Goal: Task Accomplishment & Management: Use online tool/utility

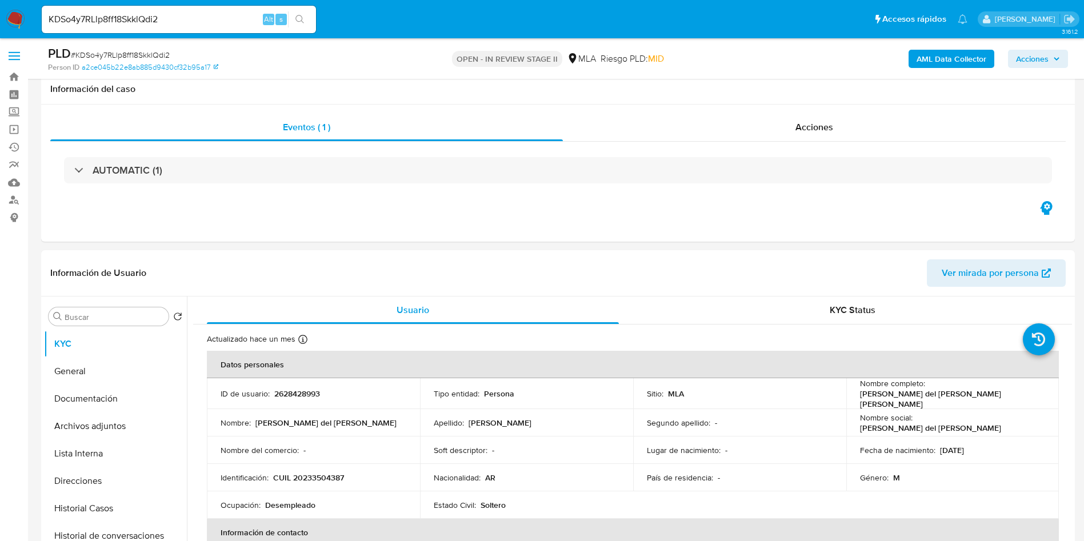
select select "10"
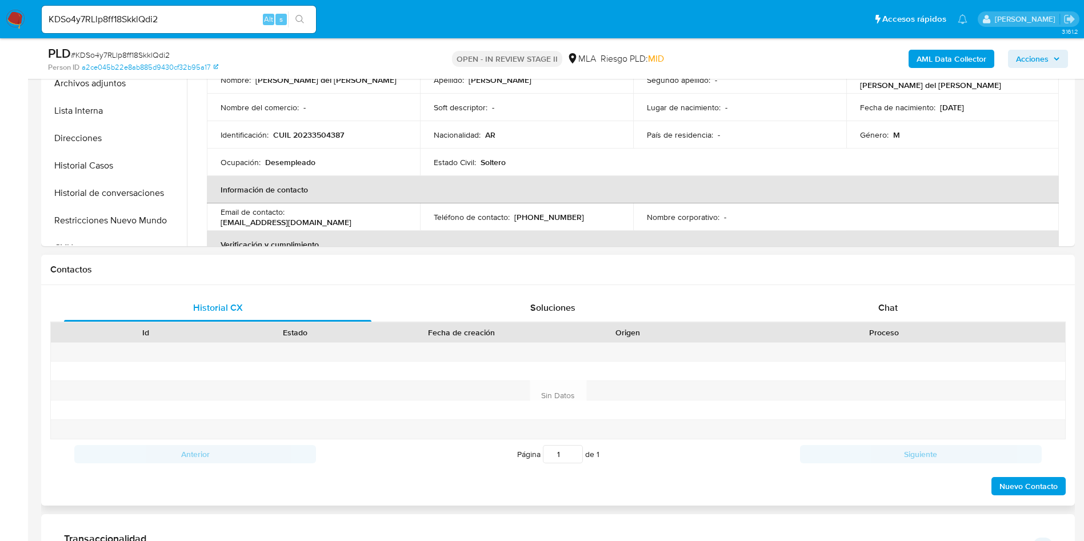
click at [889, 327] on div "Proceso" at bounding box center [884, 332] width 346 height 11
click at [818, 312] on div "Chat" at bounding box center [887, 307] width 307 height 27
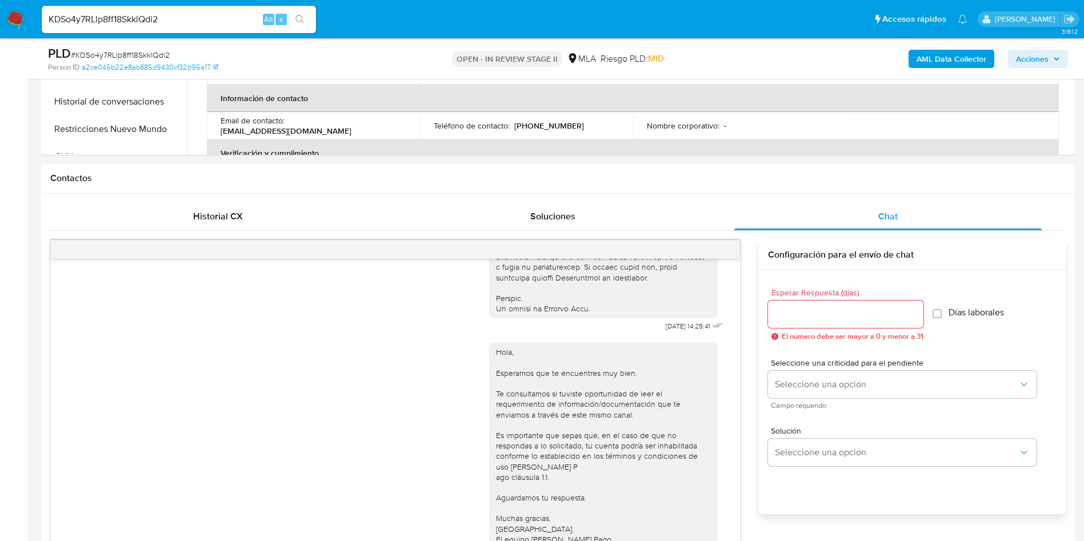
scroll to position [514, 0]
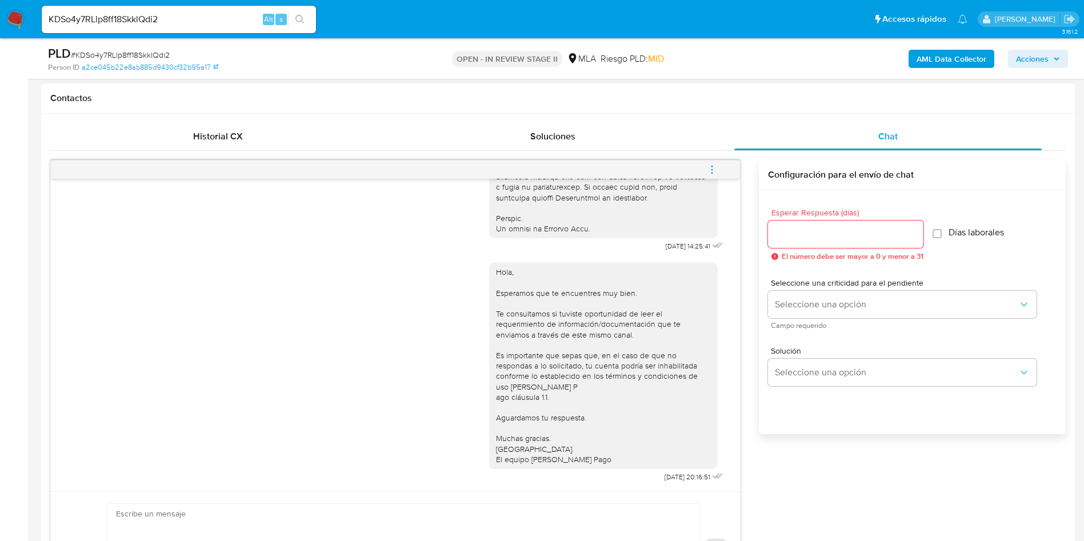
click at [713, 165] on icon "menu-action" at bounding box center [712, 170] width 10 height 10
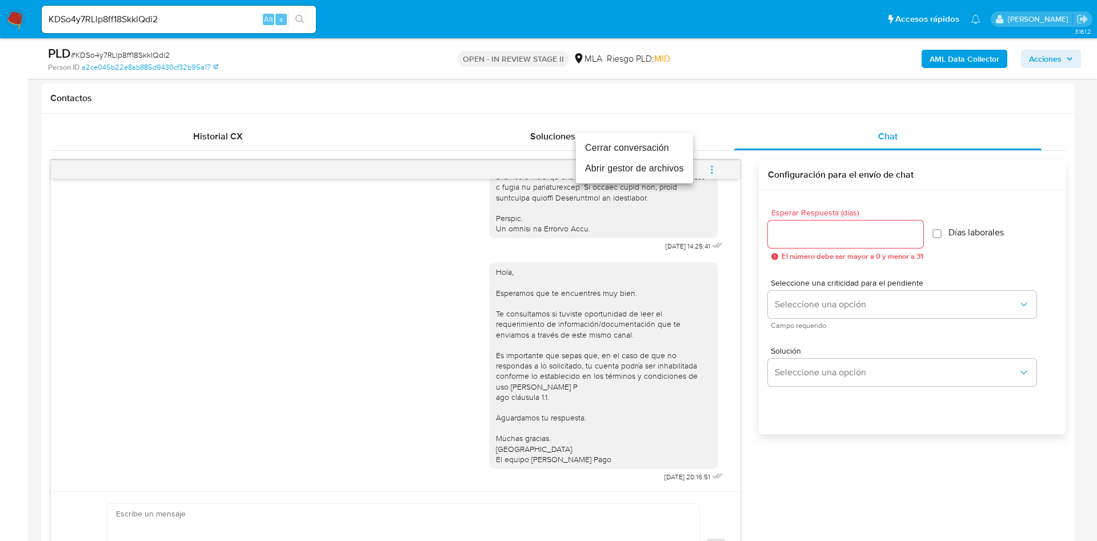
click at [647, 150] on li "Cerrar conversación" at bounding box center [634, 148] width 117 height 21
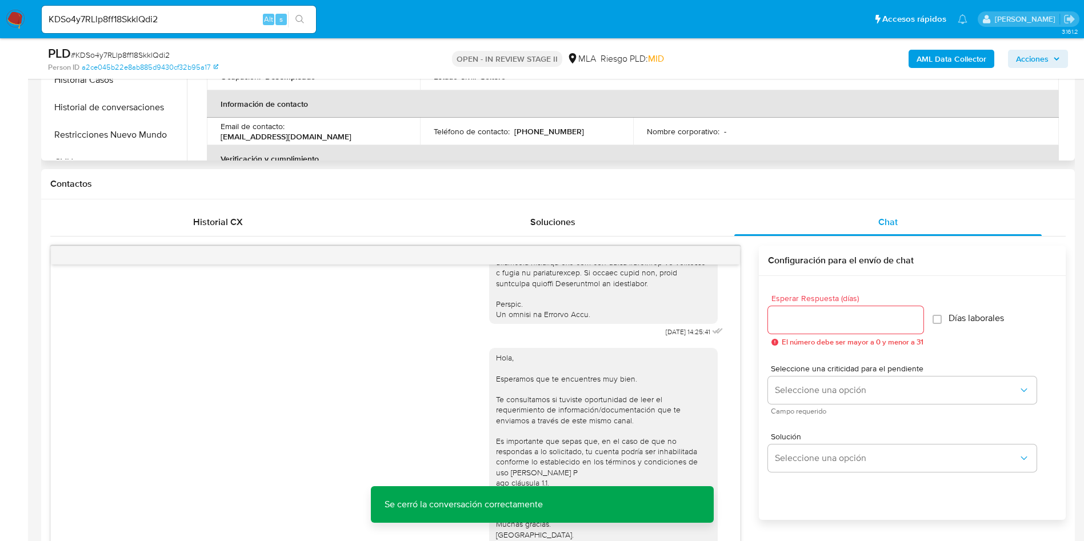
scroll to position [343, 0]
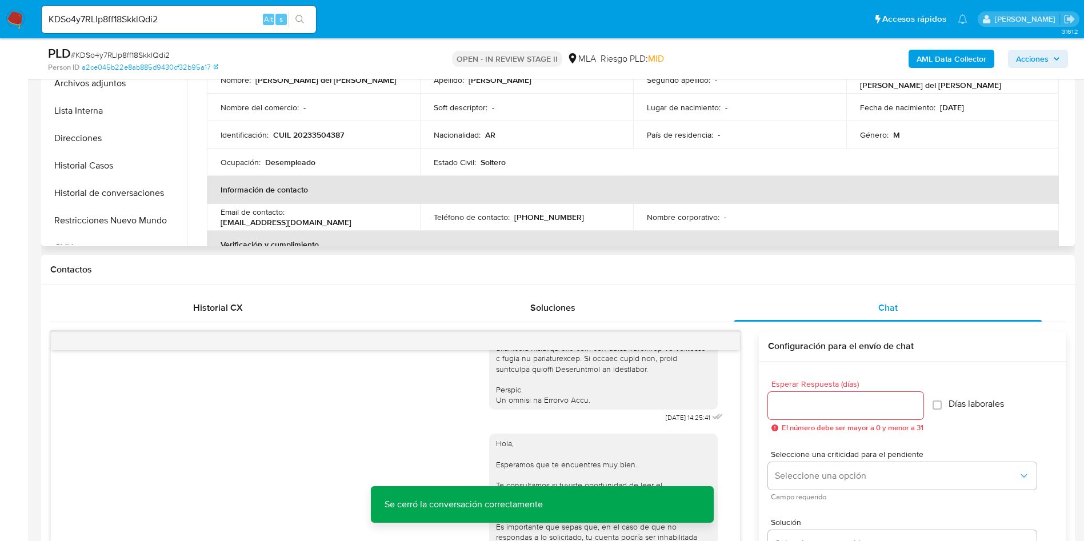
click at [187, 86] on div "Usuario KYC Status Actualizado hace un mes Creado: 16/08/2025 17:00:15 Actualiz…" at bounding box center [629, 100] width 885 height 293
click at [153, 89] on button "Archivos adjuntos" at bounding box center [111, 83] width 134 height 27
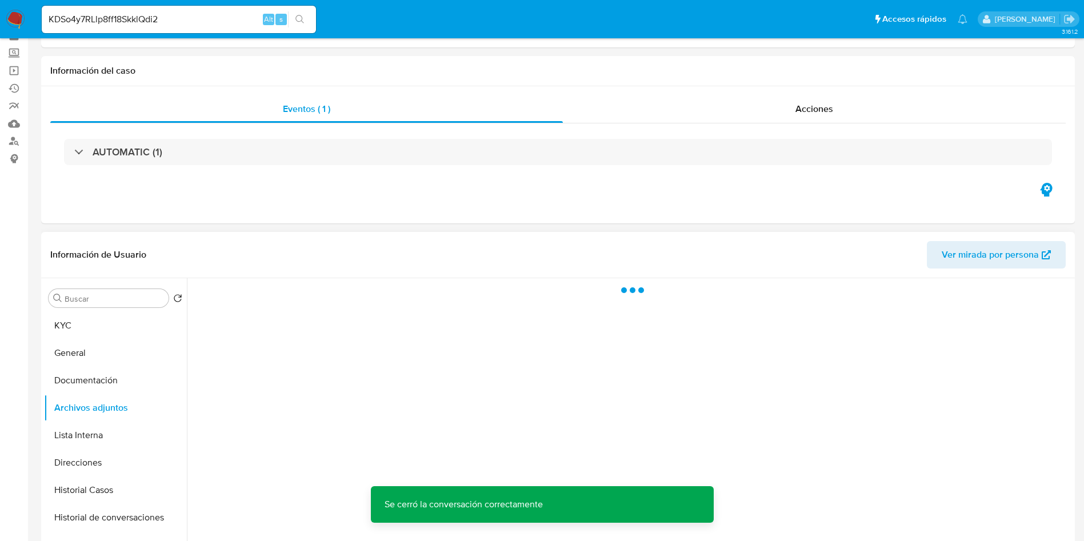
scroll to position [86, 0]
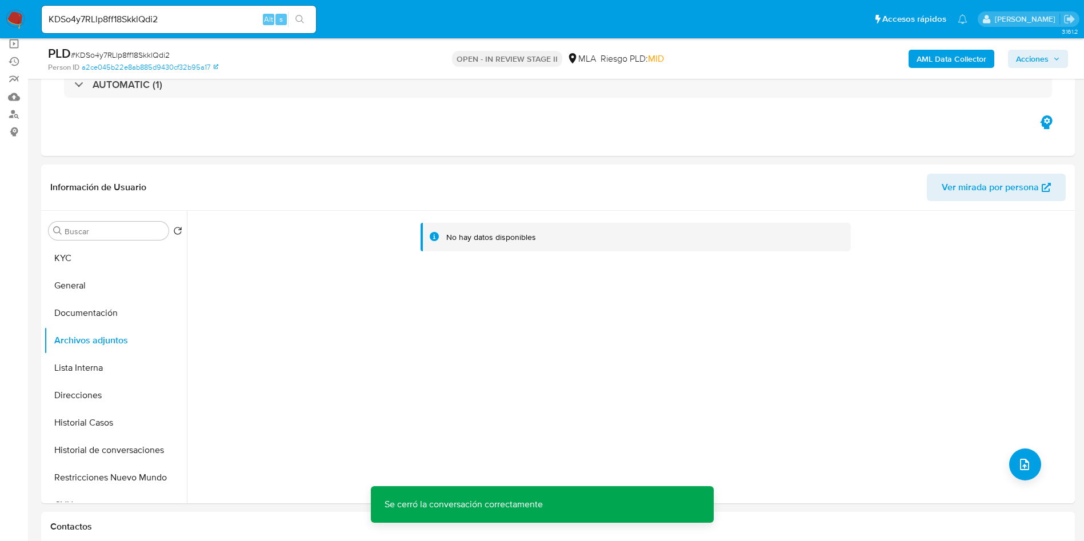
click at [945, 57] on b "AML Data Collector" at bounding box center [952, 59] width 70 height 18
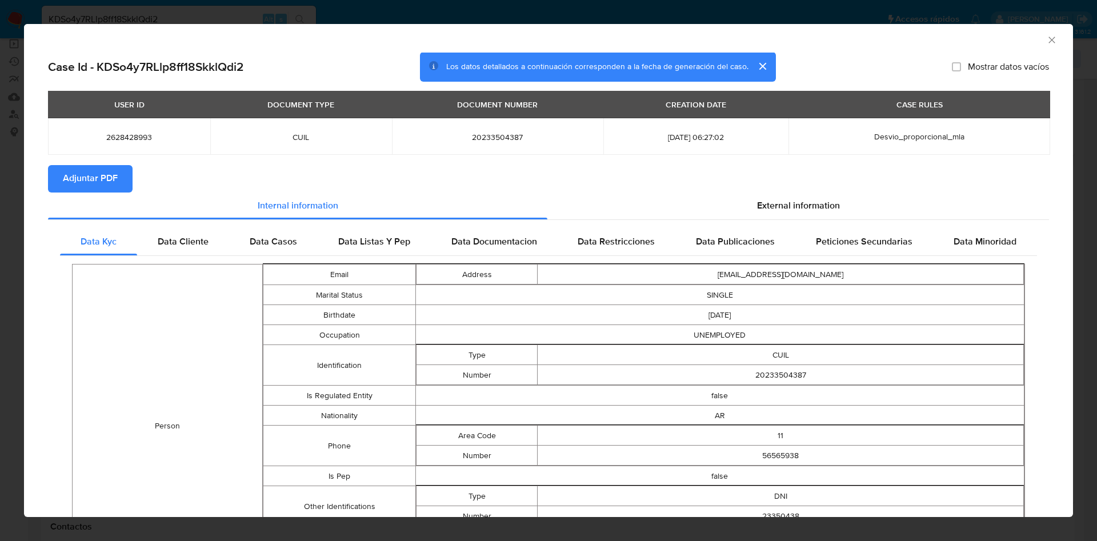
click at [125, 181] on button "Adjuntar PDF" at bounding box center [90, 178] width 85 height 27
click at [1046, 42] on icon "Cerrar ventana" at bounding box center [1051, 39] width 11 height 11
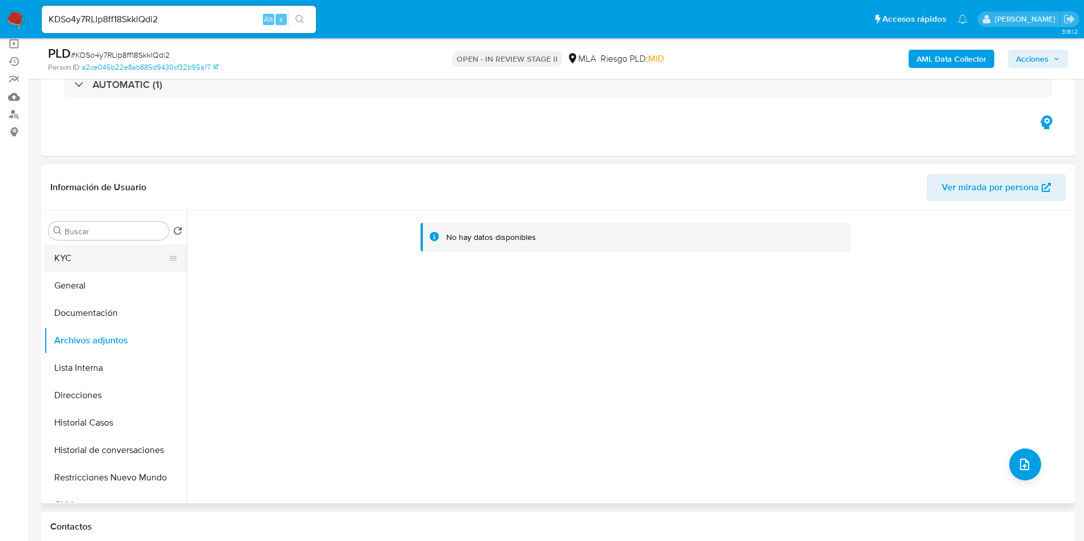
click at [78, 268] on button "KYC" at bounding box center [111, 258] width 134 height 27
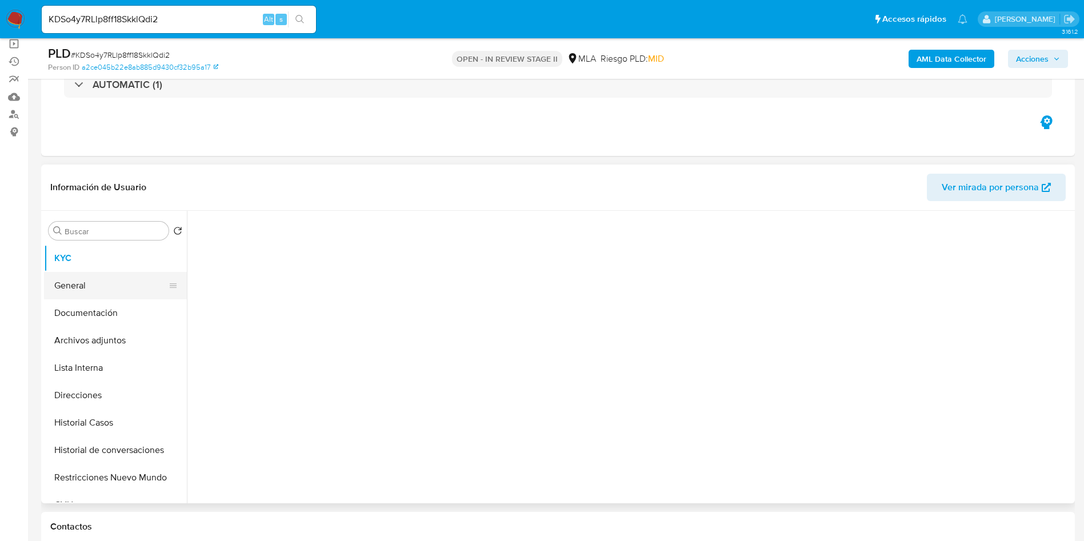
click at [85, 287] on button "General" at bounding box center [111, 285] width 134 height 27
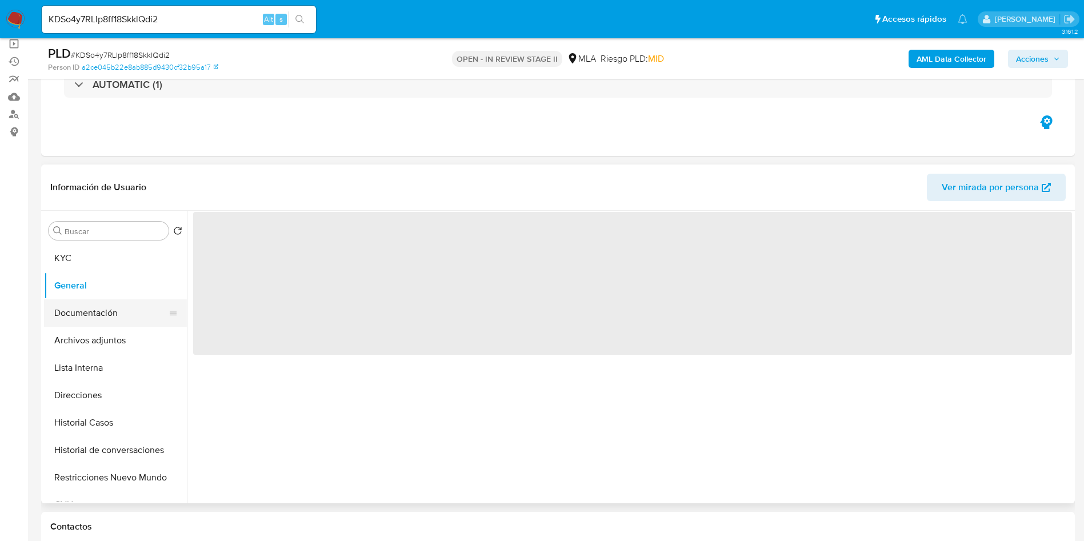
click at [82, 306] on button "Documentación" at bounding box center [111, 312] width 134 height 27
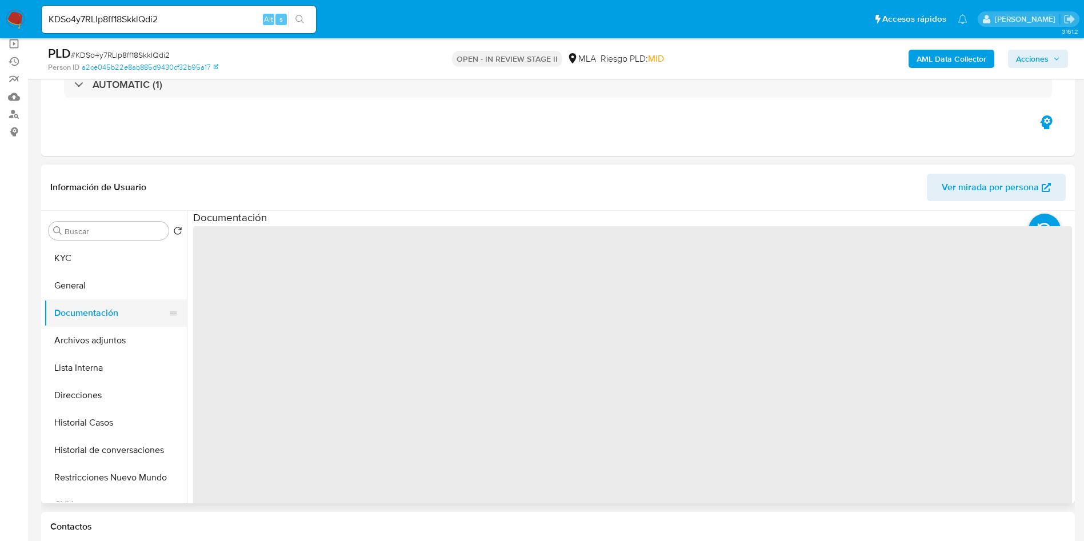
click at [83, 324] on button "Documentación" at bounding box center [111, 312] width 134 height 27
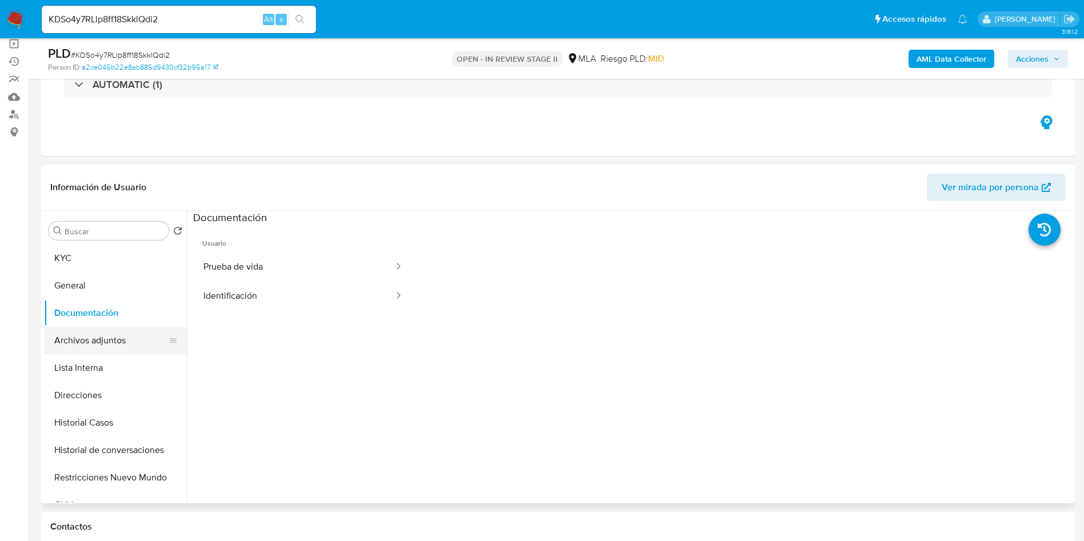
click at [83, 342] on button "Archivos adjuntos" at bounding box center [111, 340] width 134 height 27
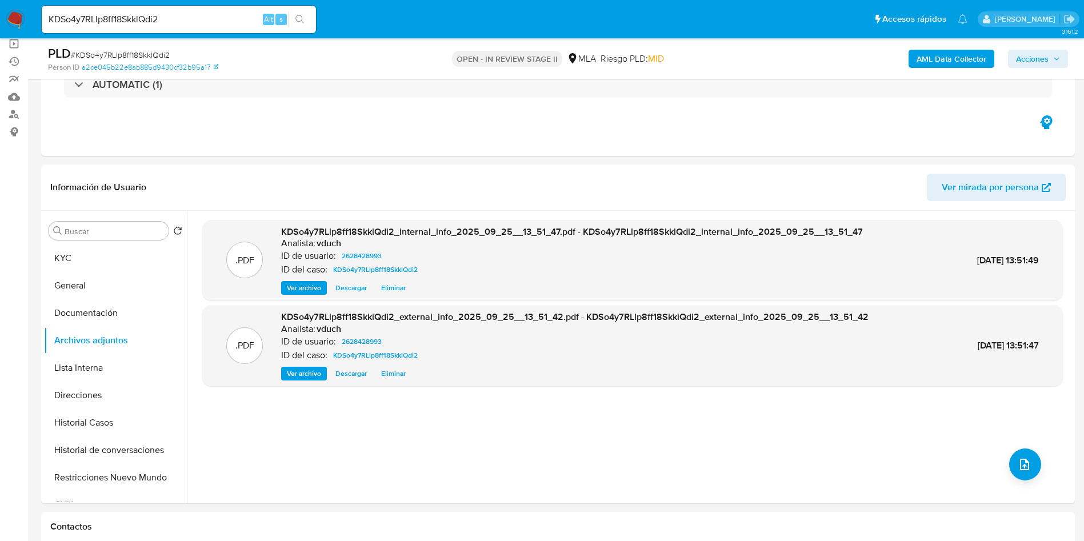
click at [1042, 53] on span "Acciones" at bounding box center [1032, 59] width 33 height 18
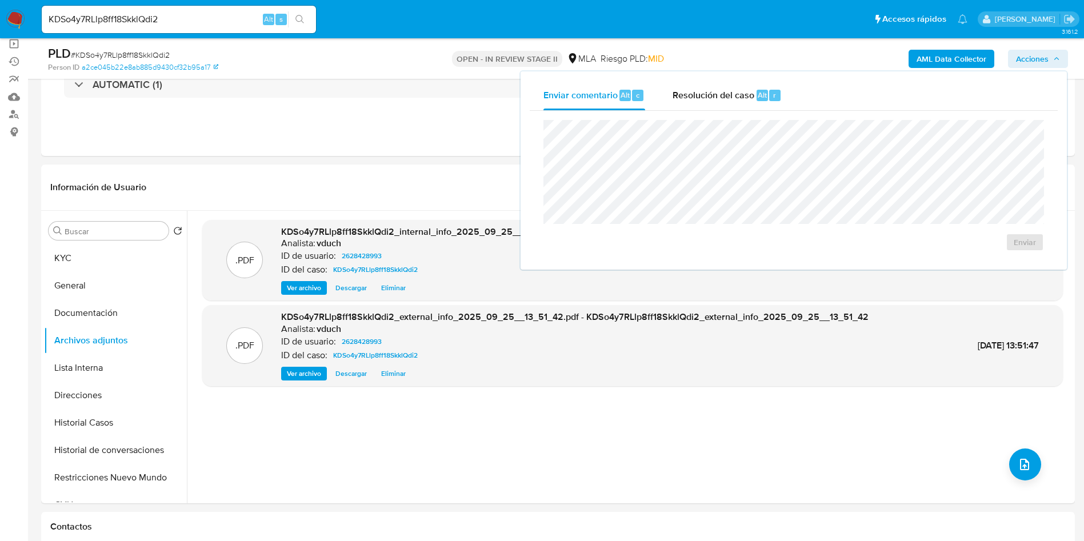
click at [734, 114] on div "Enviar" at bounding box center [794, 186] width 528 height 150
click at [733, 92] on span "Resolución del caso" at bounding box center [714, 94] width 82 height 13
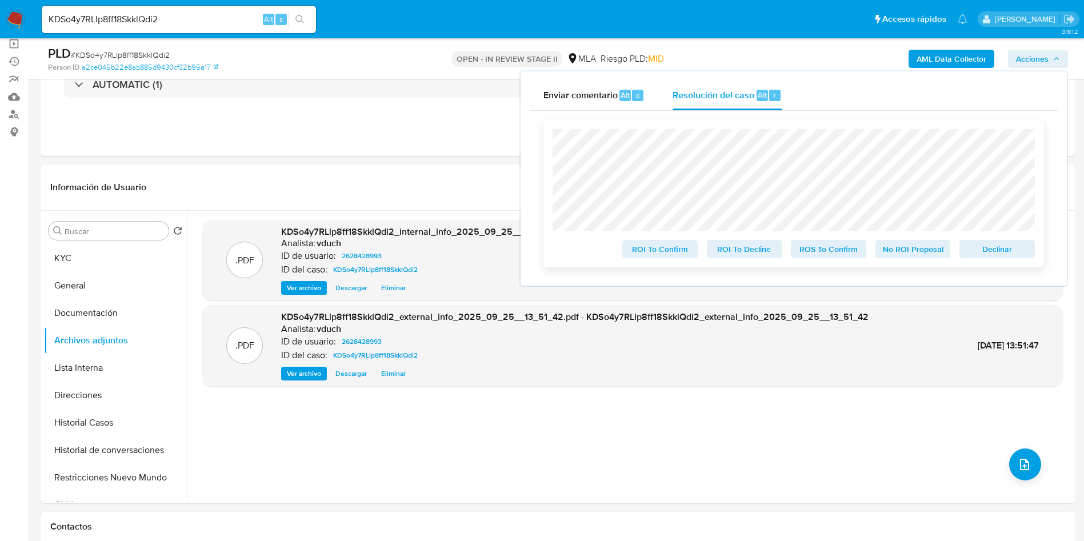
click at [996, 265] on div "ROI To Confirm ROI To Decline ROS To Confirm No ROI Proposal Declinar" at bounding box center [793, 193] width 501 height 147
click at [997, 254] on span "Declinar" at bounding box center [996, 249] width 59 height 16
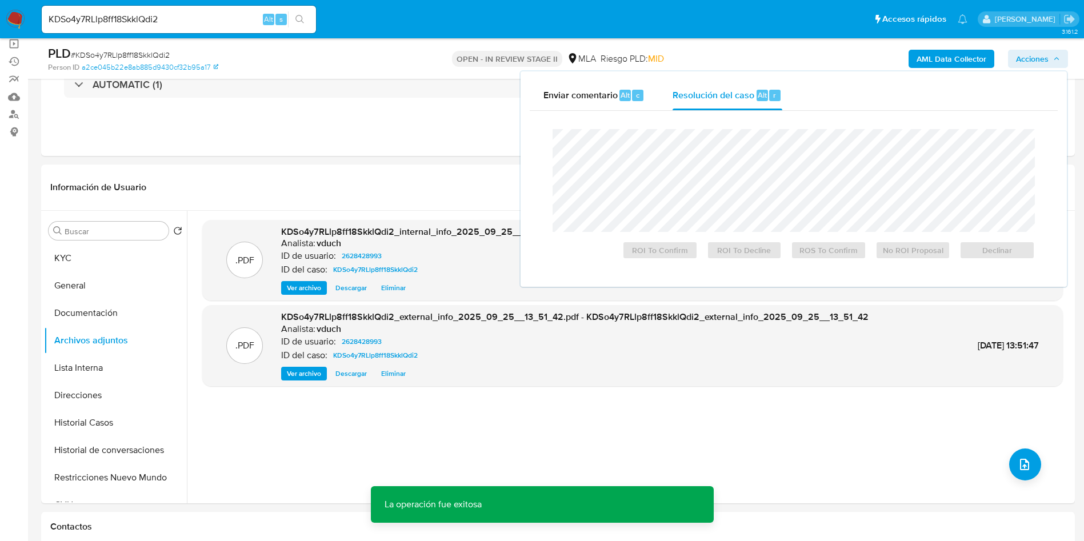
scroll to position [171, 0]
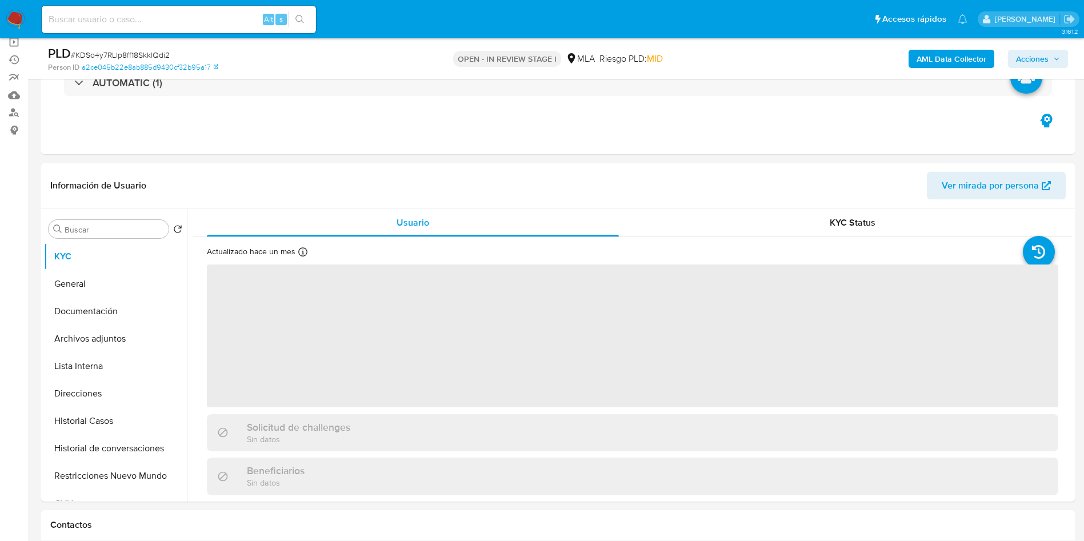
scroll to position [171, 0]
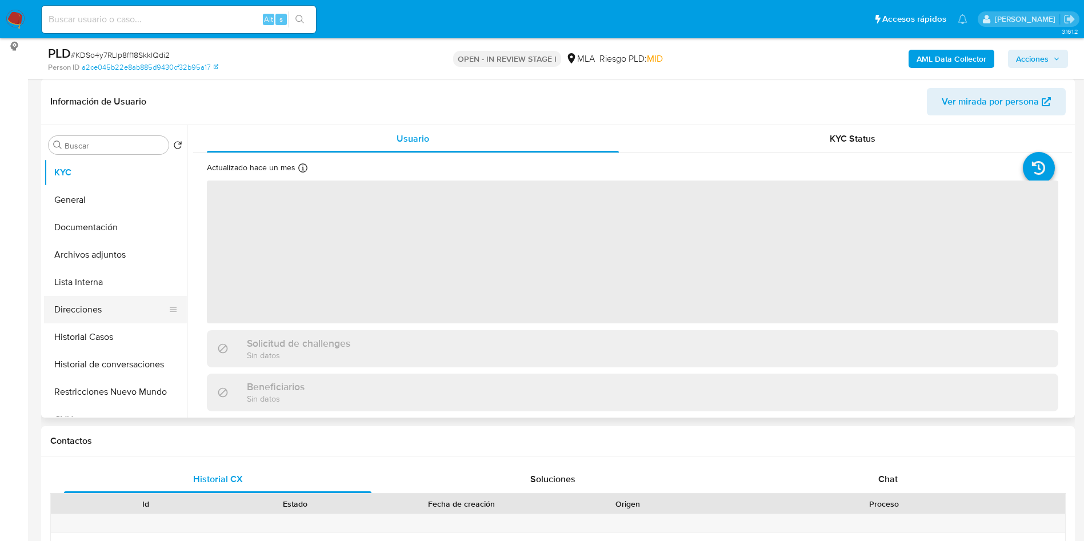
click at [103, 316] on button "Direcciones" at bounding box center [111, 309] width 134 height 27
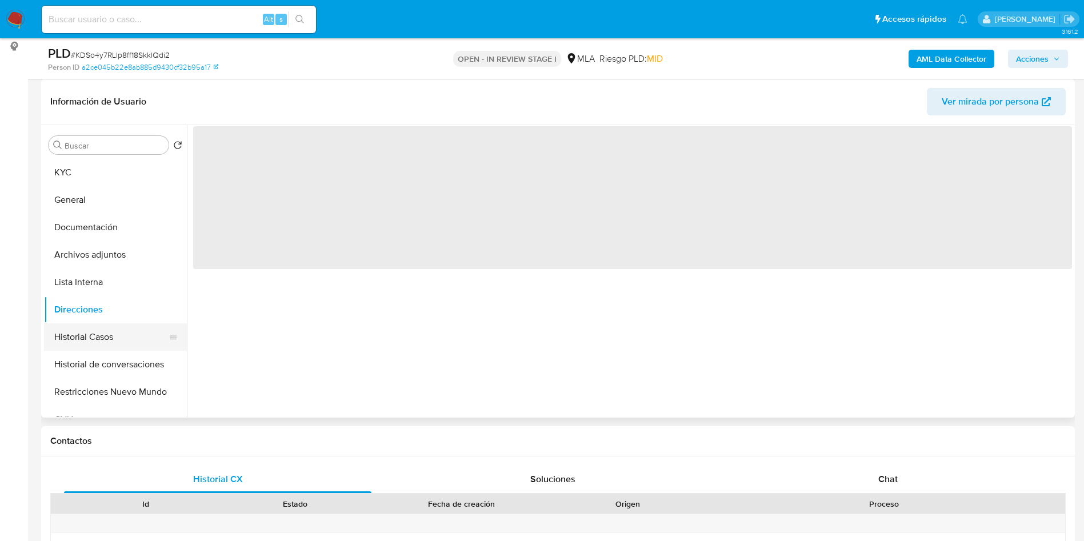
select select "10"
click at [92, 344] on button "Historial Casos" at bounding box center [111, 336] width 134 height 27
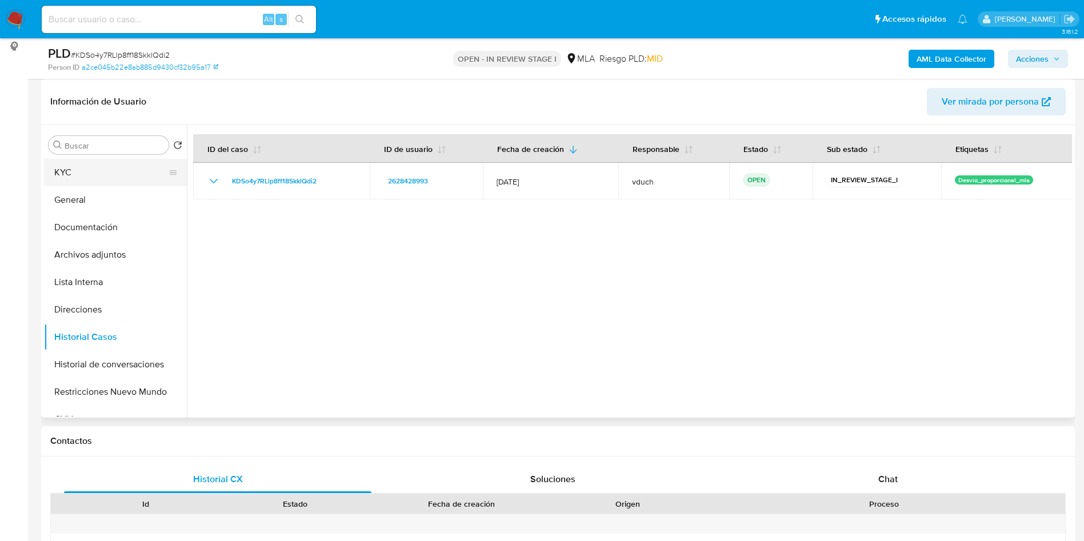
click at [135, 167] on button "KYC" at bounding box center [111, 172] width 134 height 27
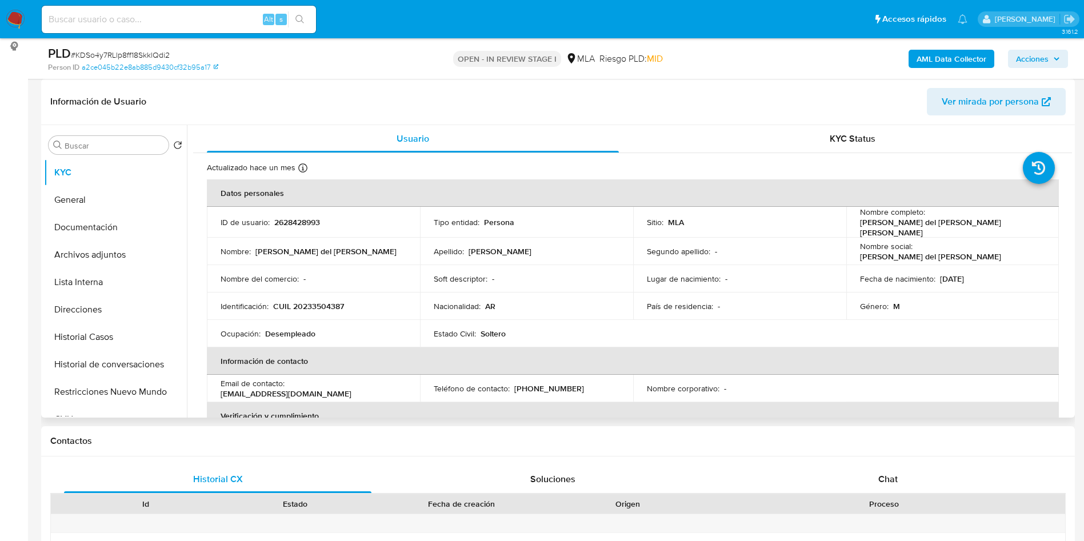
drag, startPoint x: 220, startPoint y: 262, endPoint x: 198, endPoint y: 257, distance: 22.8
click at [219, 260] on tbody "ID de usuario : 2628428993 Tipo entidad : Persona Sitio : MLA Nombre completo :…" at bounding box center [633, 277] width 852 height 141
click at [125, 255] on button "Archivos adjuntos" at bounding box center [111, 254] width 134 height 27
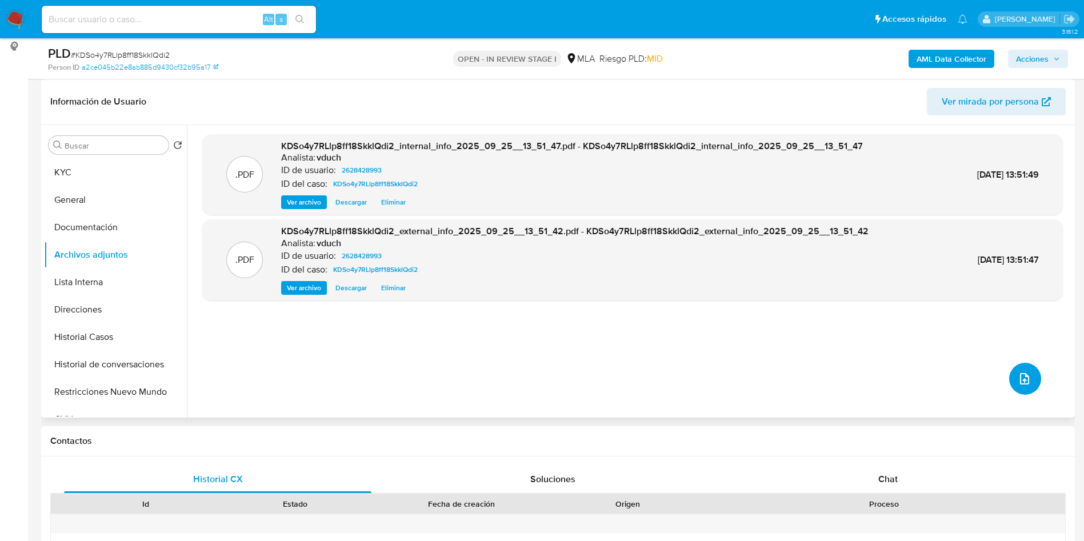
click at [1015, 369] on button "upload-file" at bounding box center [1025, 379] width 32 height 32
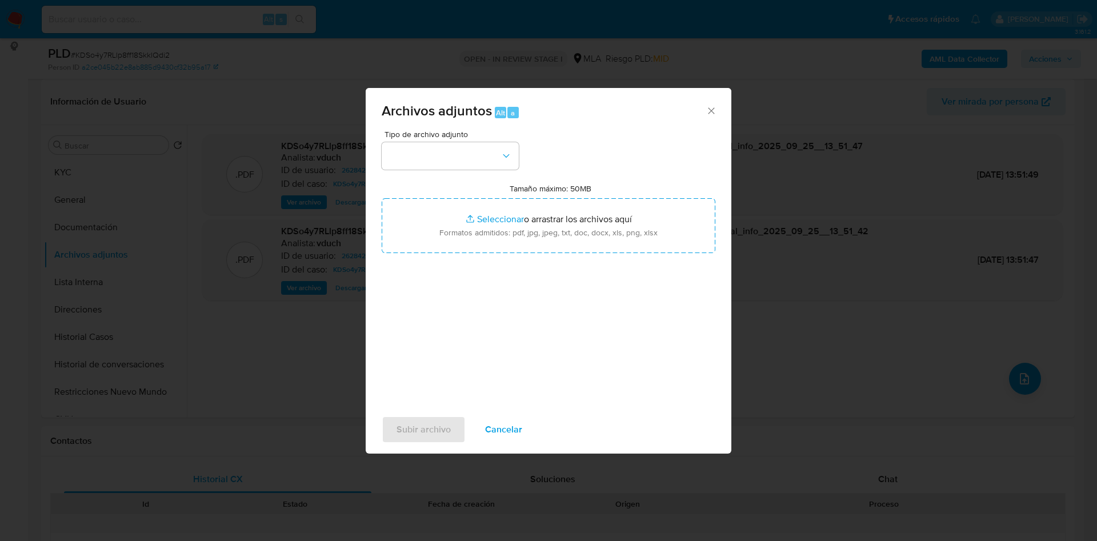
click at [470, 133] on span "Tipo de archivo adjunto" at bounding box center [453, 134] width 137 height 8
click at [449, 157] on button "button" at bounding box center [450, 155] width 137 height 27
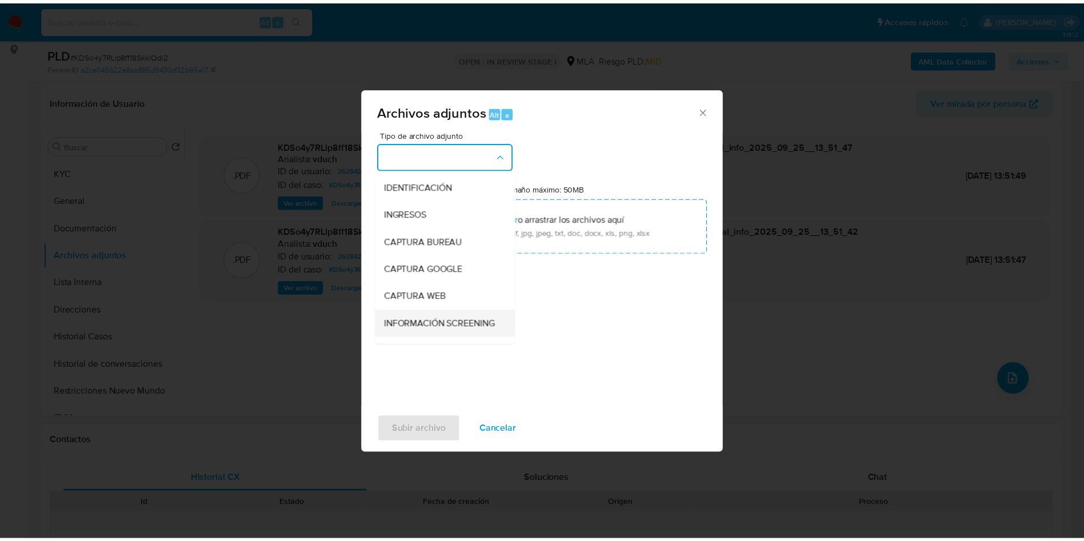
scroll to position [86, 0]
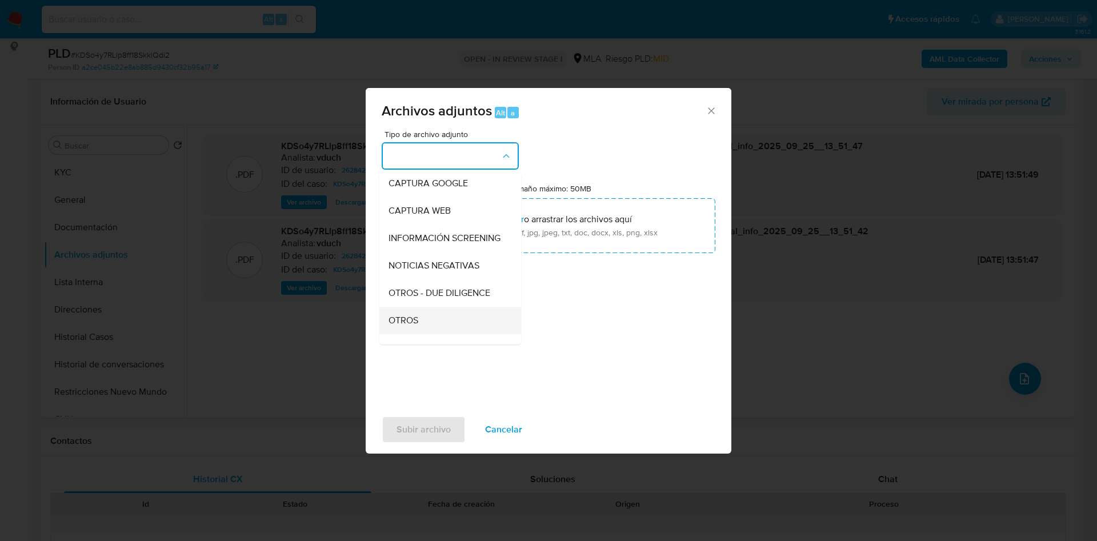
click at [442, 322] on div "OTROS" at bounding box center [447, 320] width 117 height 27
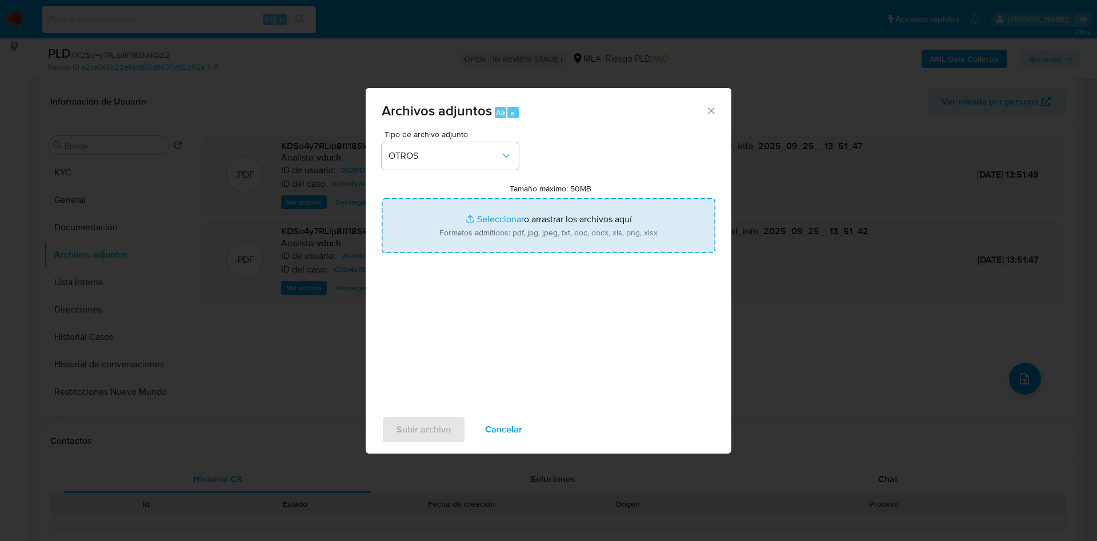
type input "C:\fakepath\Movimientos - KDSo4y7RLlp8ff18SkklQdi2_2025_09_17_13_51_36.xlsx"
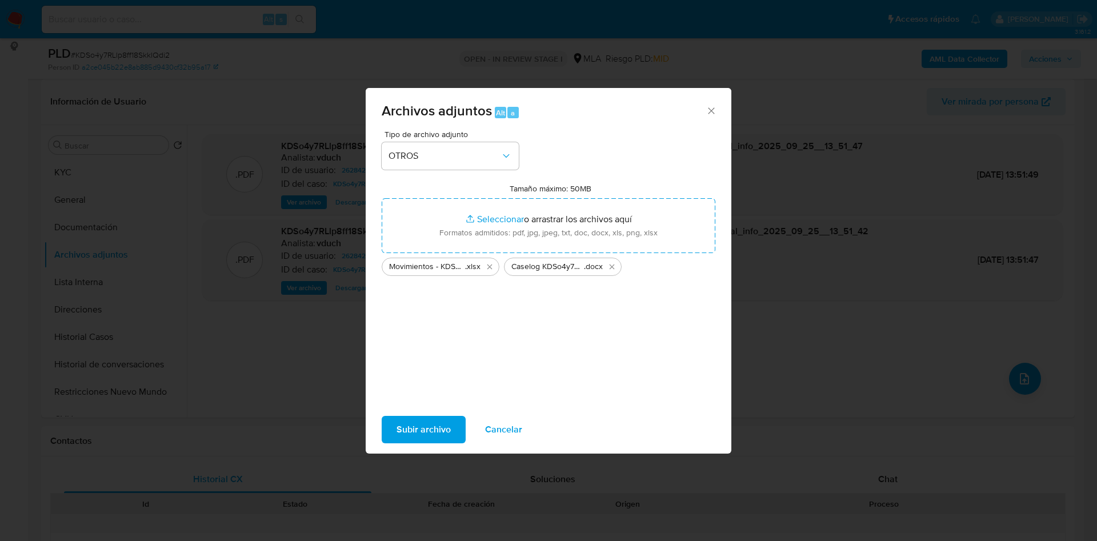
click at [410, 429] on span "Subir archivo" at bounding box center [424, 429] width 54 height 25
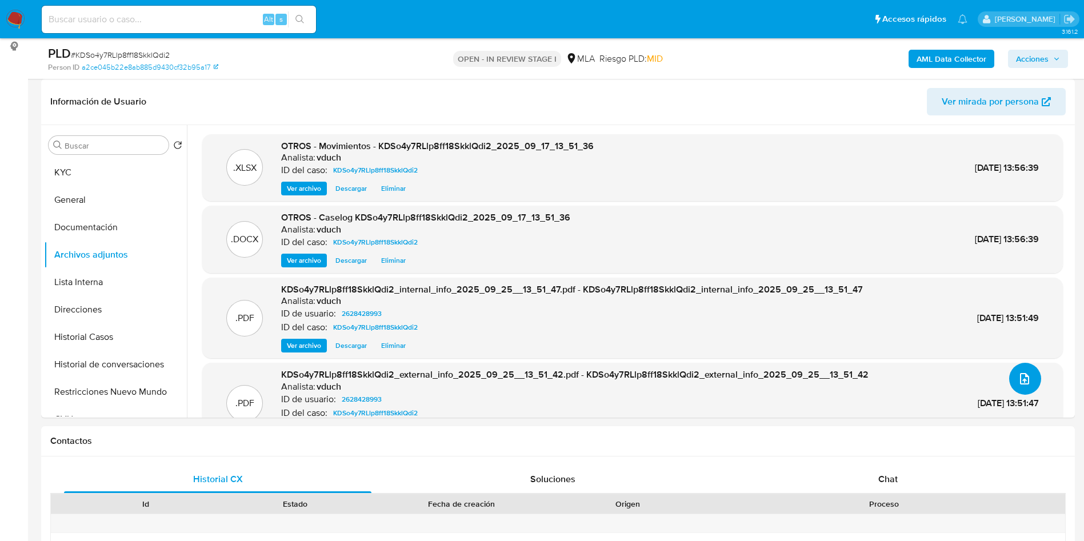
scroll to position [37, 0]
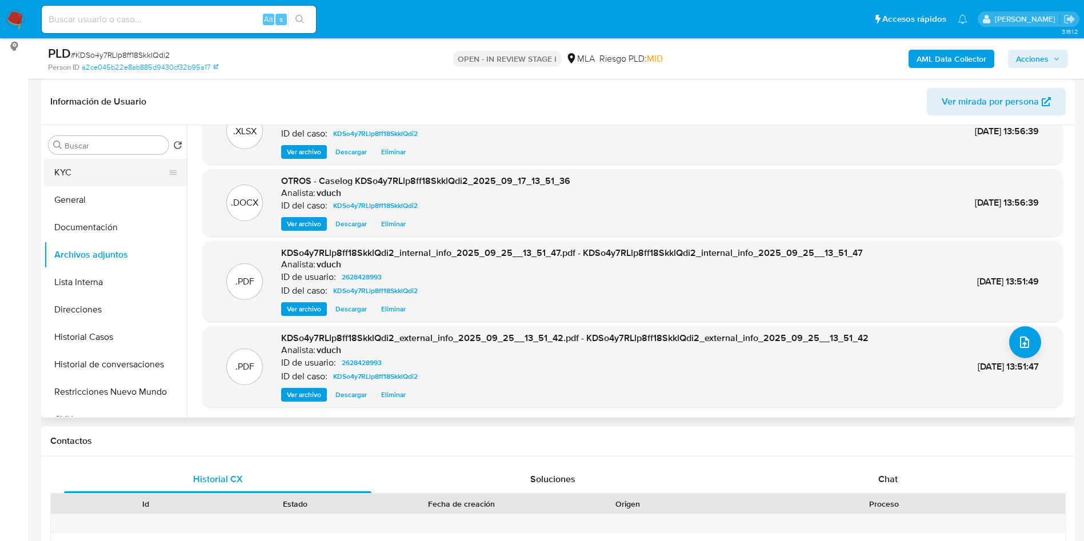
drag, startPoint x: 247, startPoint y: 453, endPoint x: 164, endPoint y: 158, distance: 306.3
click at [247, 453] on div "Contactos" at bounding box center [558, 441] width 1034 height 30
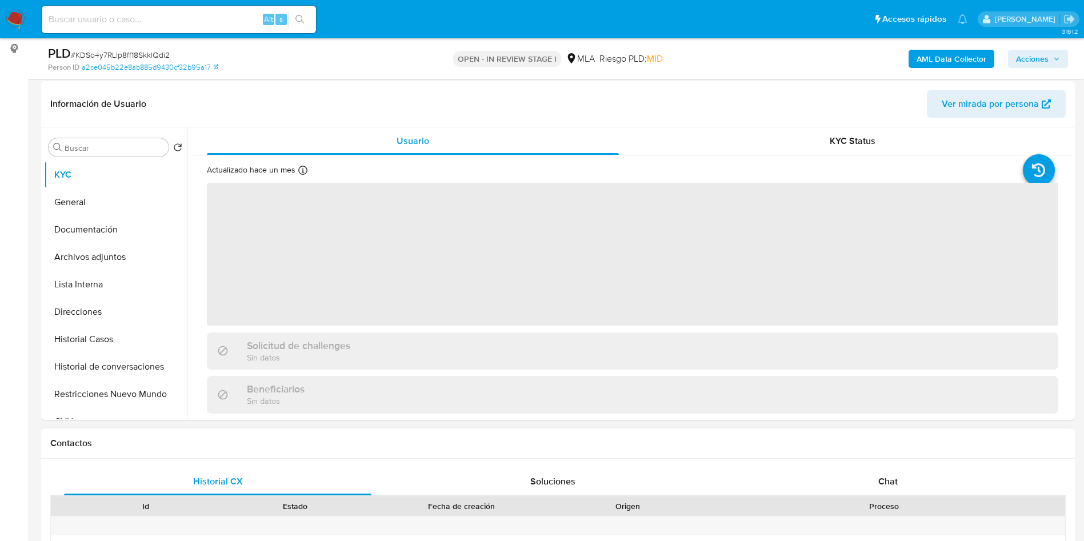
select select "10"
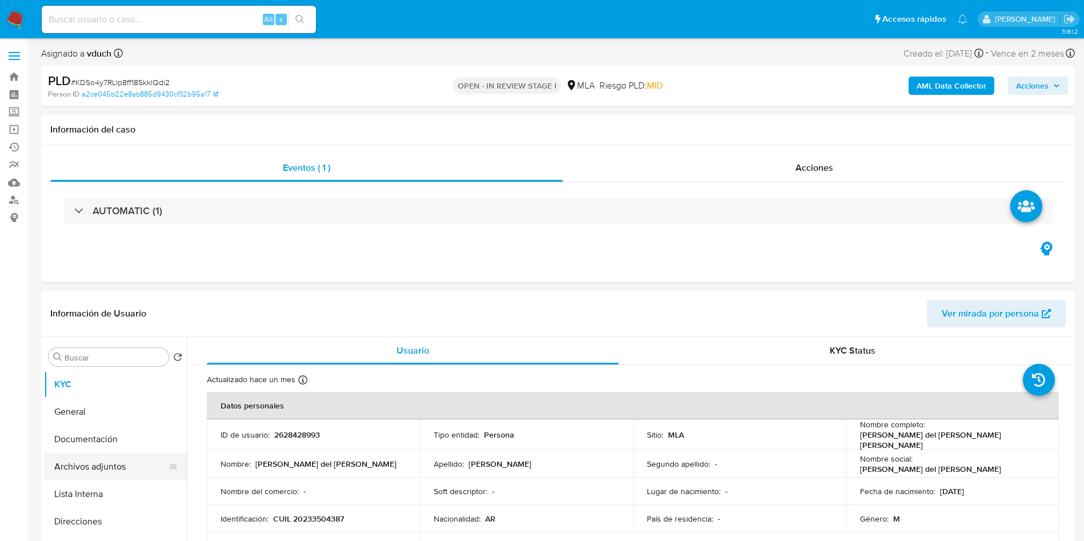
click at [133, 467] on button "Archivos adjuntos" at bounding box center [111, 466] width 134 height 27
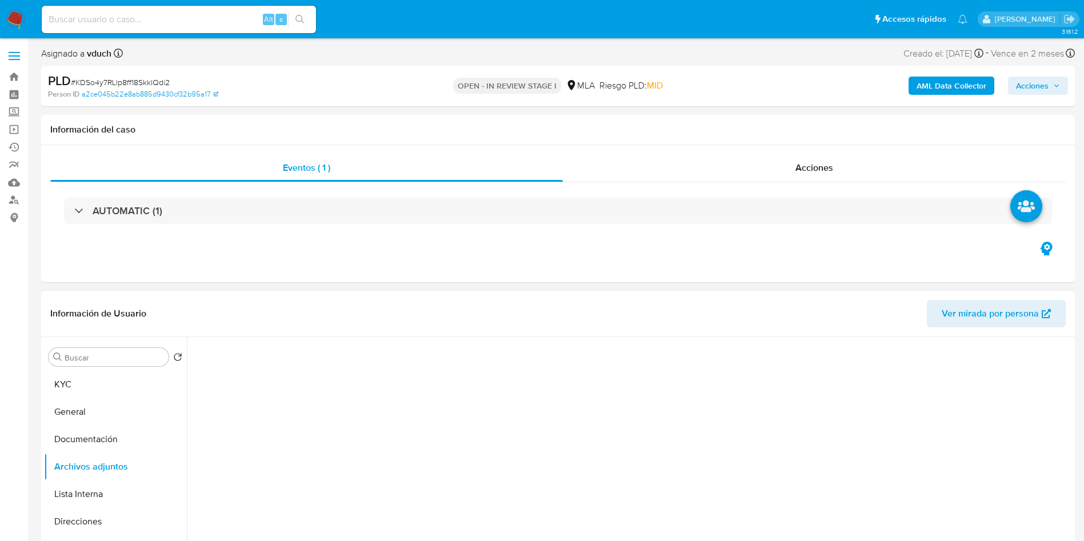
scroll to position [86, 0]
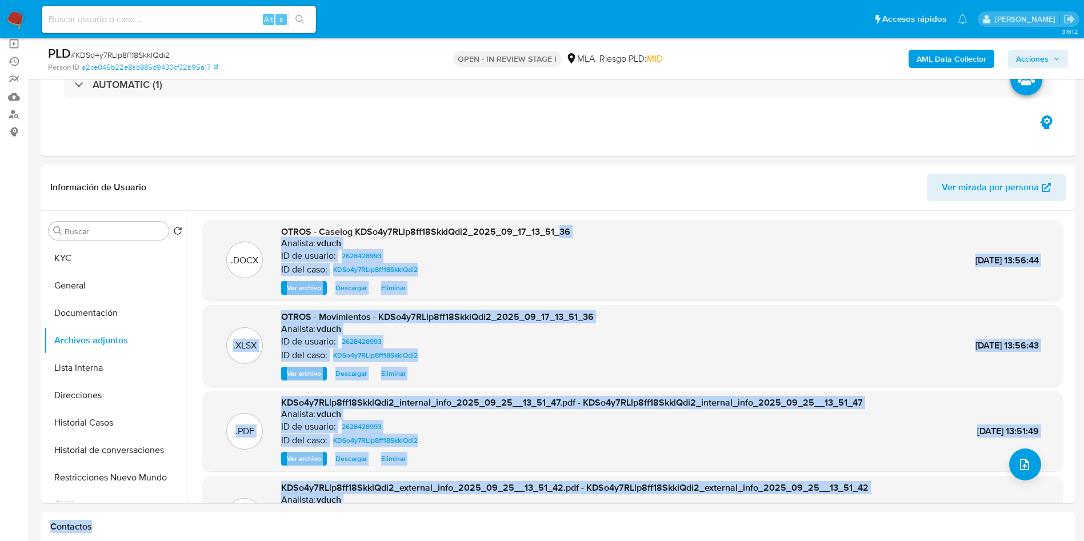
drag, startPoint x: 550, startPoint y: 297, endPoint x: 580, endPoint y: 506, distance: 210.7
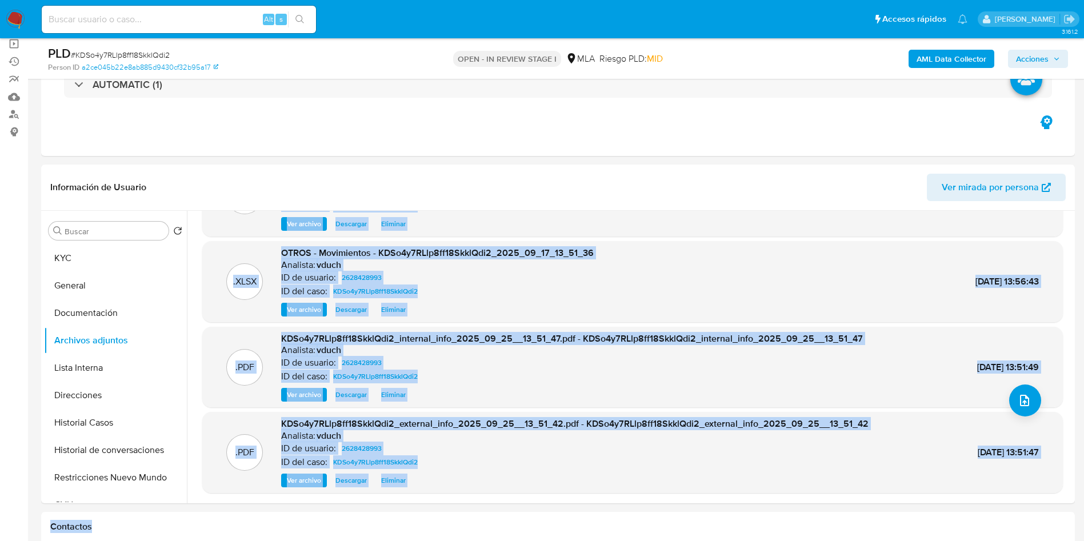
scroll to position [89, 0]
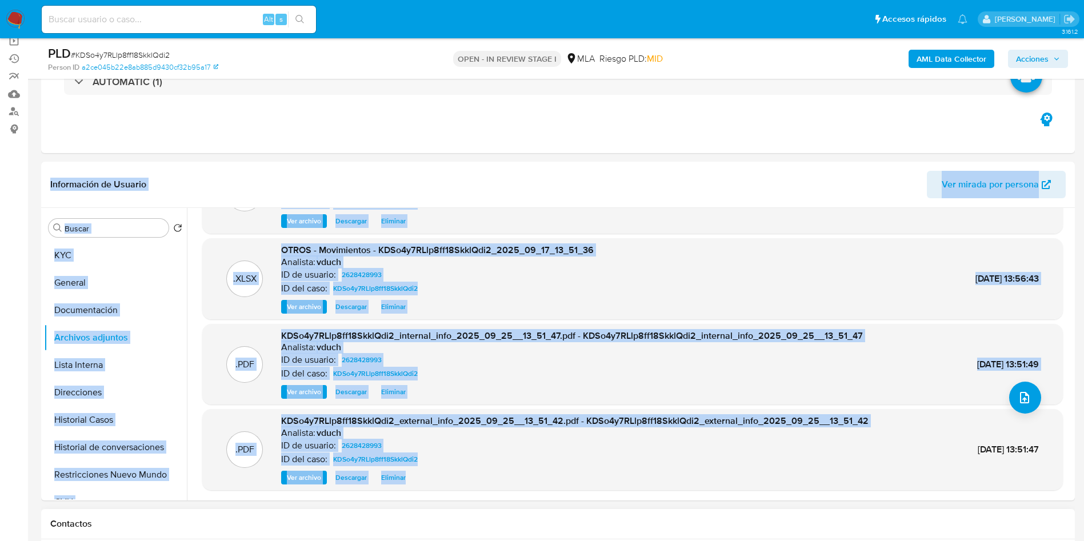
drag, startPoint x: 585, startPoint y: 150, endPoint x: 609, endPoint y: 511, distance: 361.4
click at [579, 475] on div "Ver archivo Descargar Eliminar" at bounding box center [574, 478] width 587 height 14
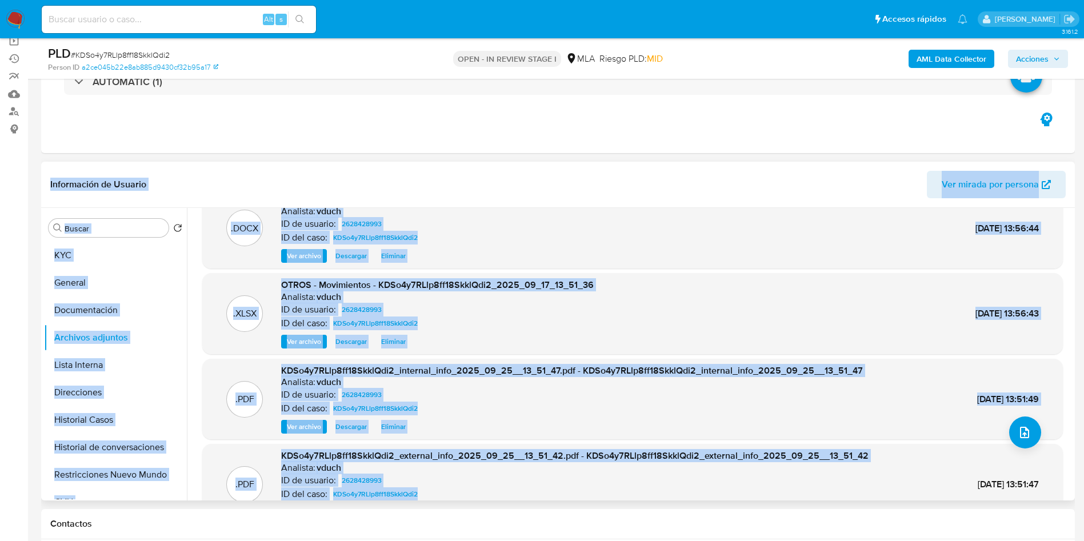
scroll to position [0, 0]
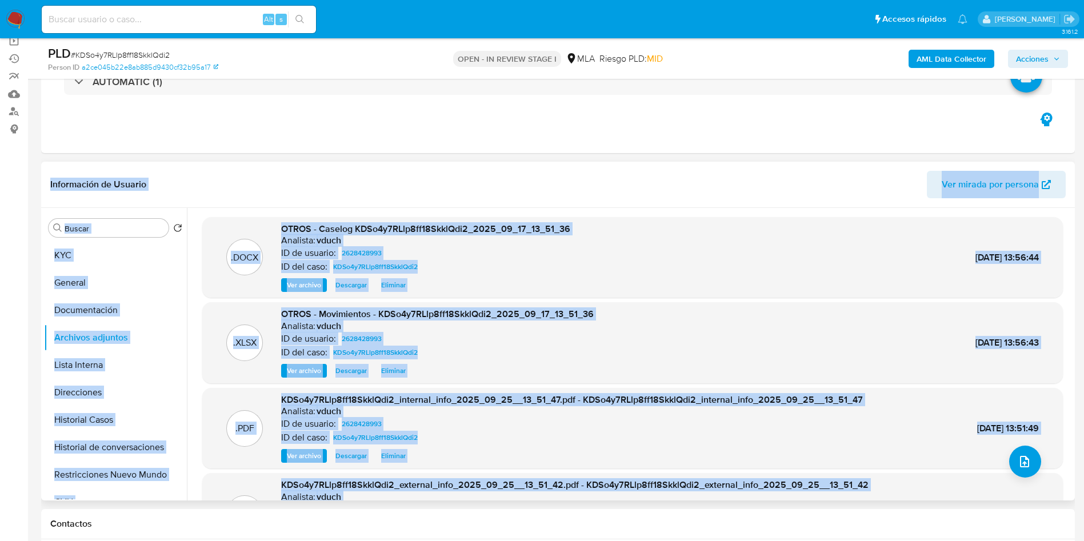
click at [540, 163] on div "Información de Usuario Ver mirada por persona" at bounding box center [558, 185] width 1034 height 46
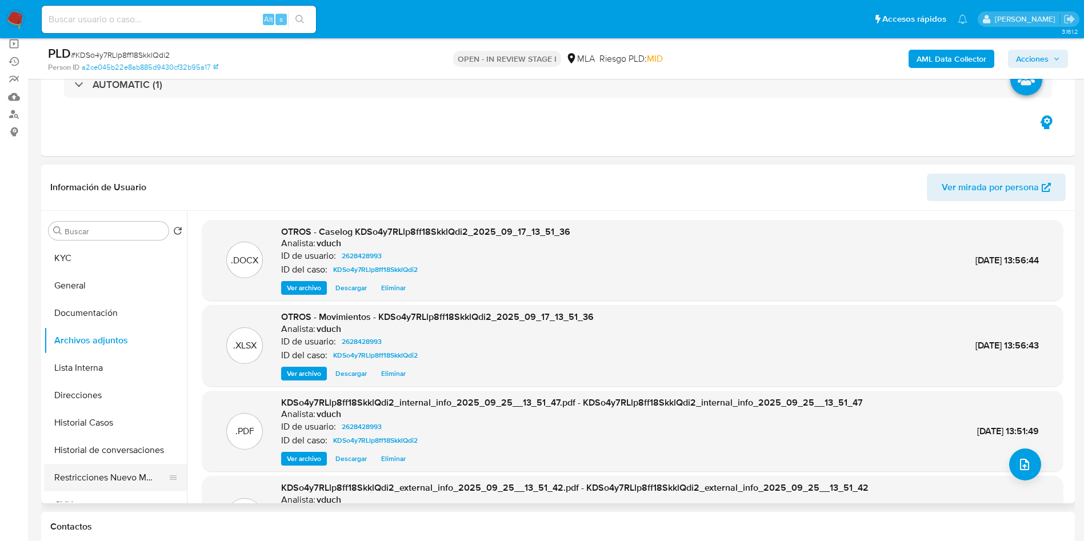
click at [86, 477] on button "Restricciones Nuevo Mundo" at bounding box center [111, 477] width 134 height 27
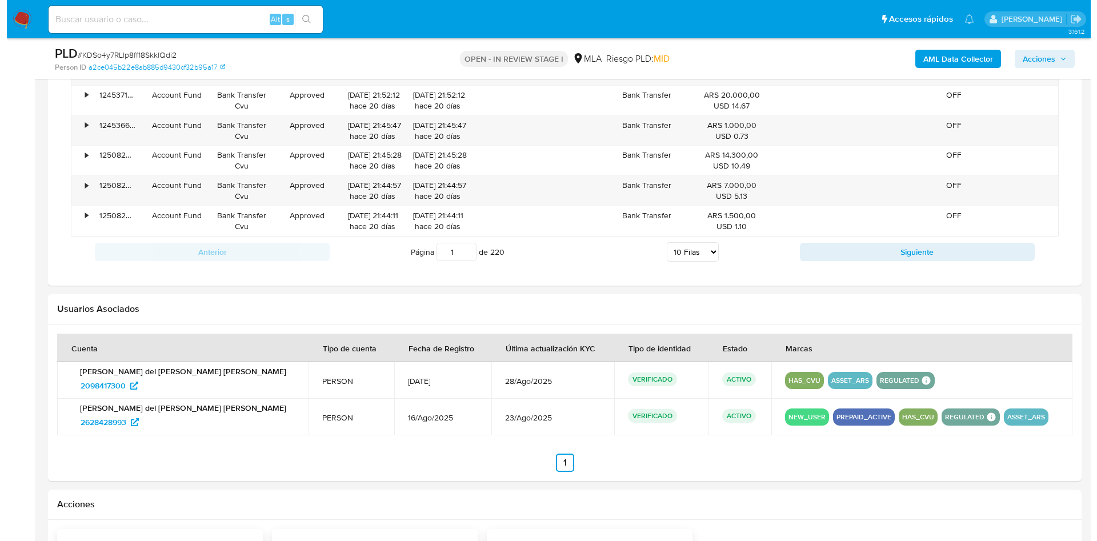
scroll to position [1506, 0]
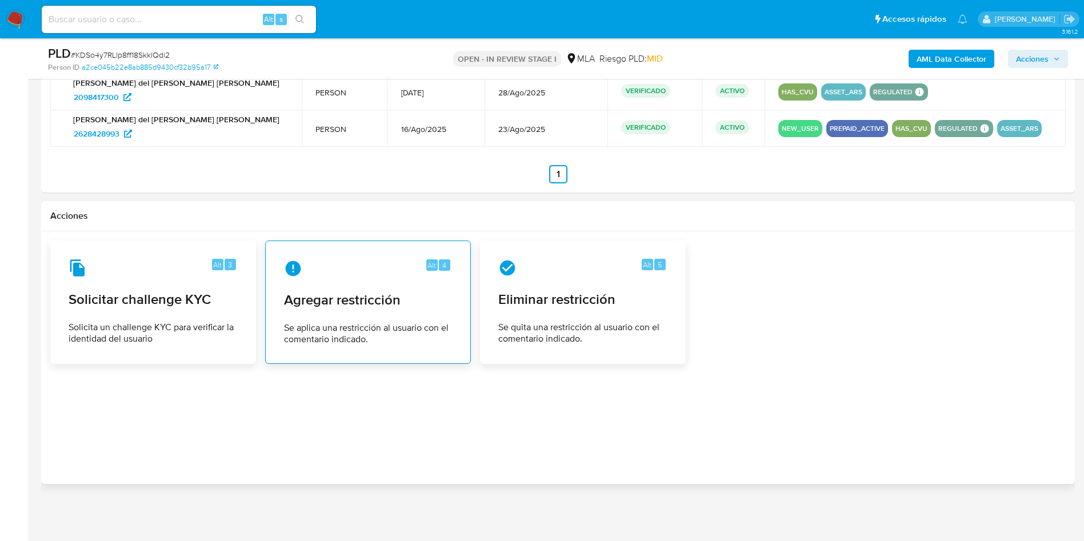
click at [400, 294] on span "Agregar restricción" at bounding box center [368, 299] width 168 height 17
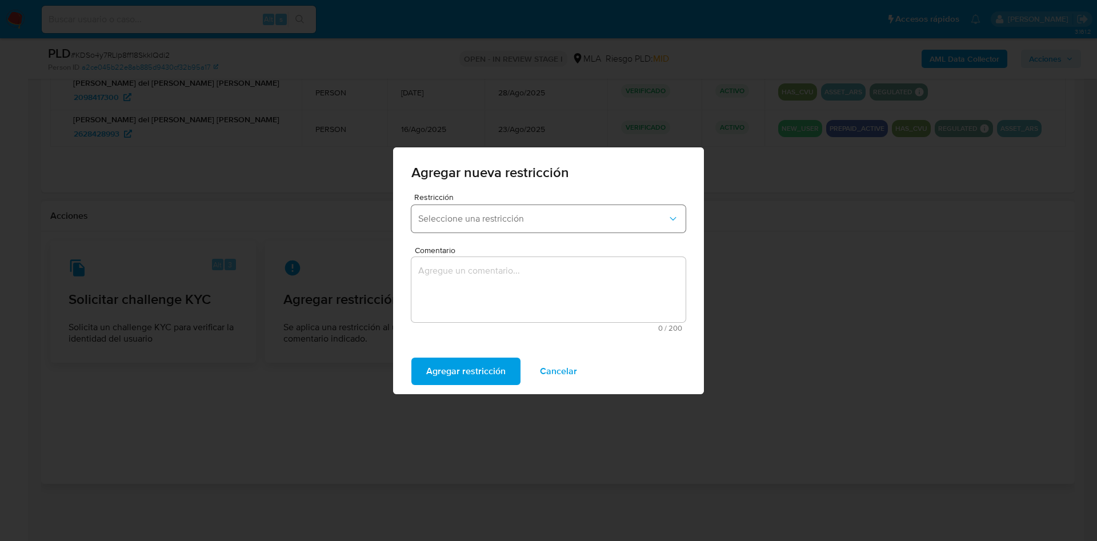
click at [471, 218] on span "Seleccione una restricción" at bounding box center [542, 218] width 249 height 11
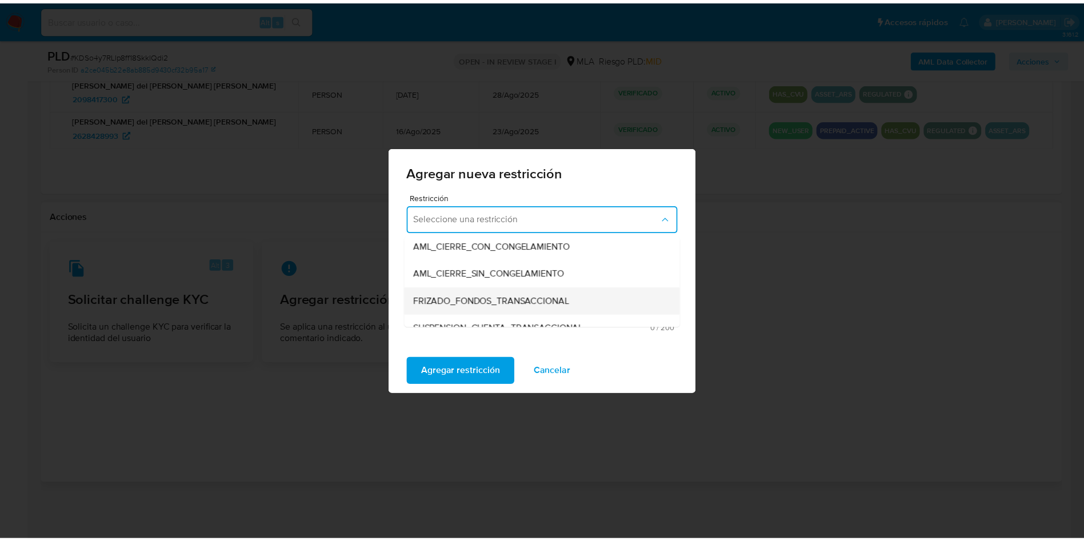
scroll to position [171, 0]
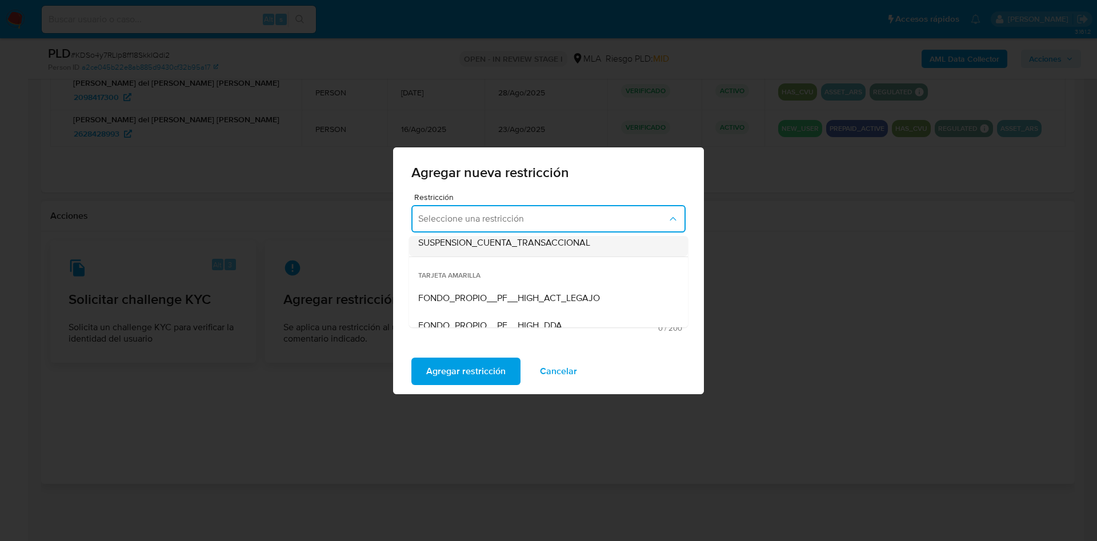
click at [545, 249] on div "SUSPENSION_CUENTA_TRANSACCIONAL" at bounding box center [545, 242] width 254 height 27
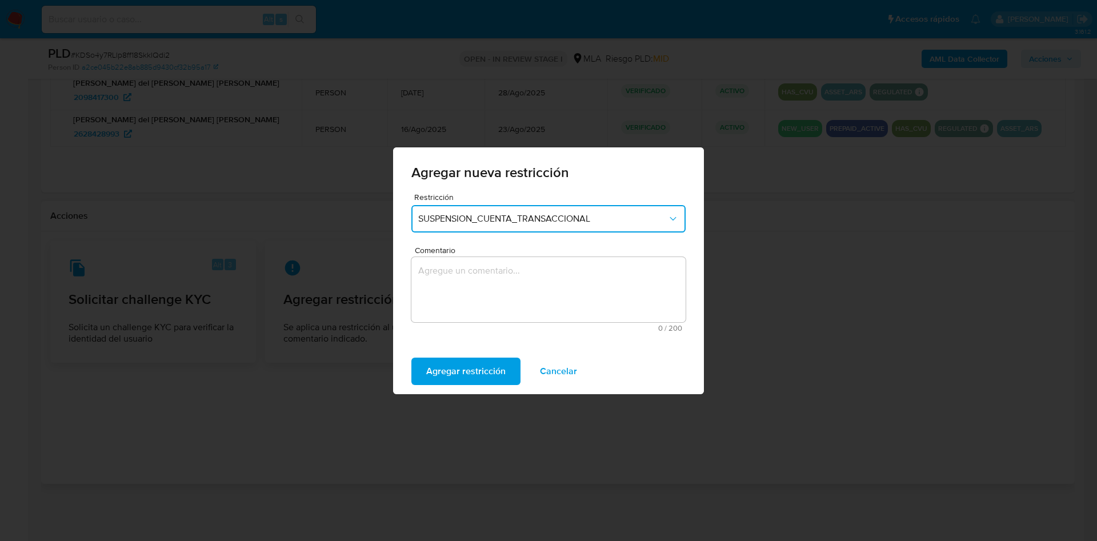
click at [465, 281] on textarea "Comentario" at bounding box center [548, 289] width 274 height 65
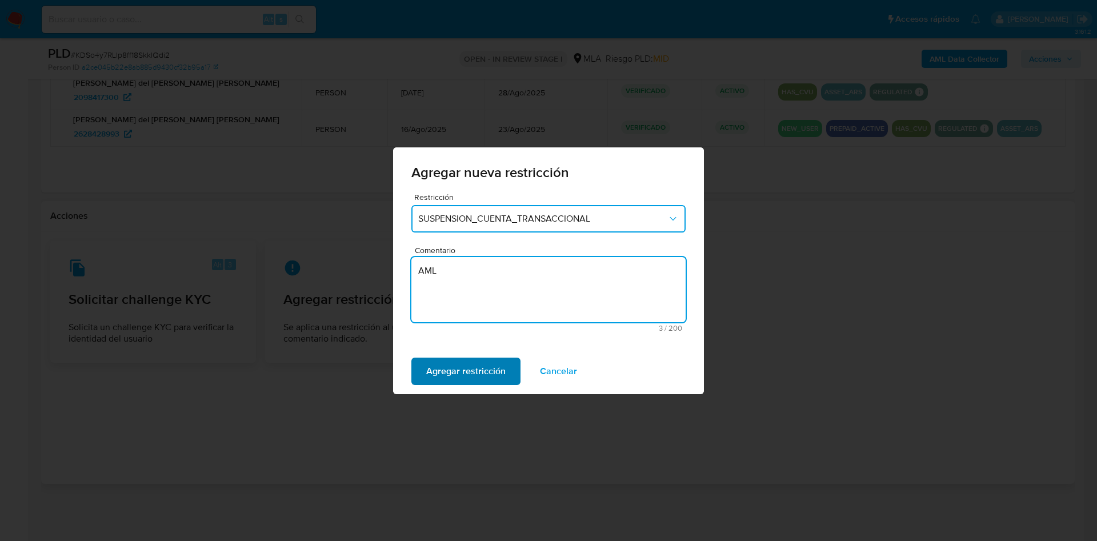
type textarea "AML"
click at [457, 371] on span "Agregar restricción" at bounding box center [465, 371] width 79 height 25
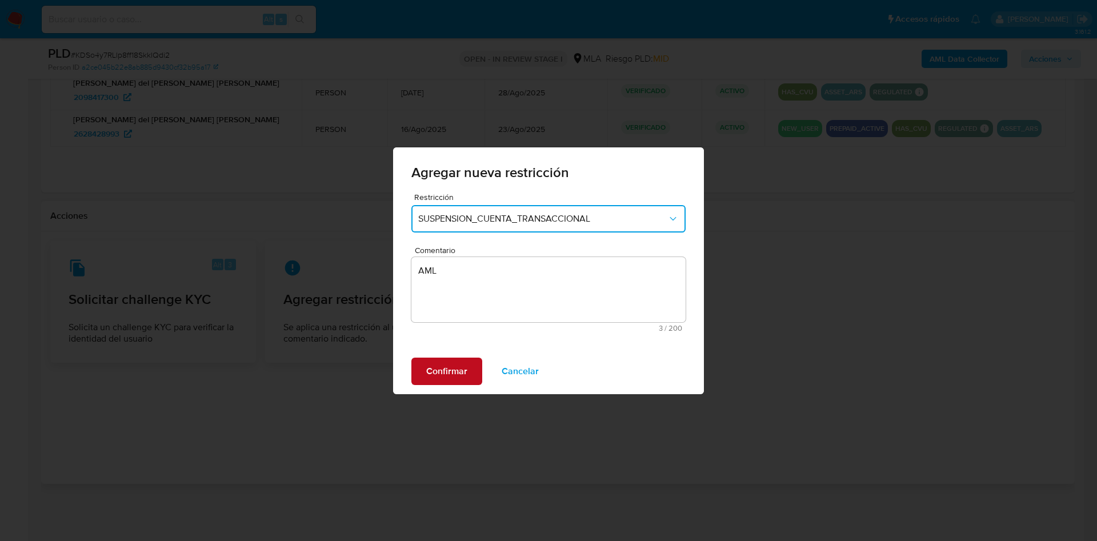
click at [449, 379] on span "Confirmar" at bounding box center [446, 371] width 41 height 25
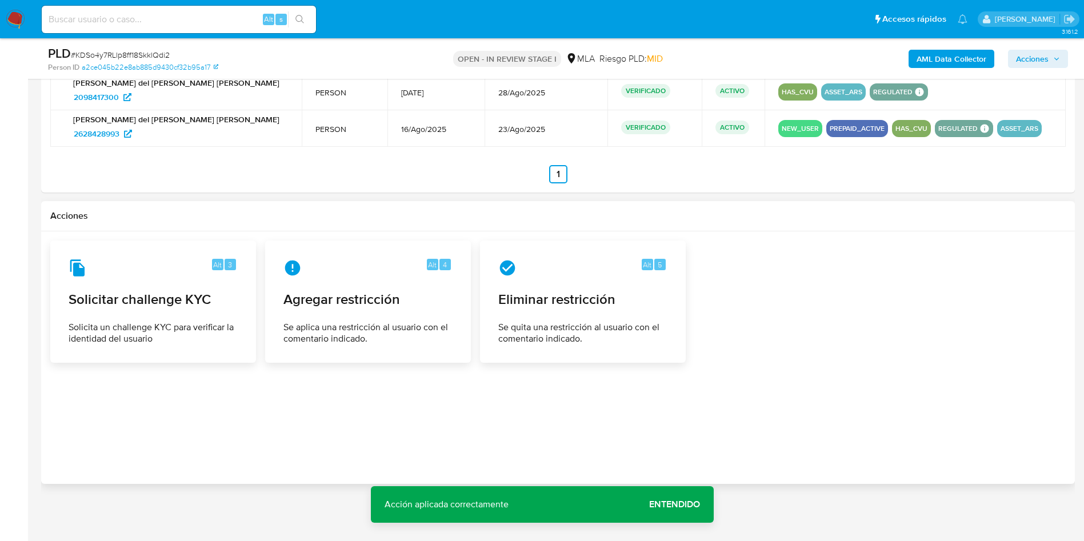
drag, startPoint x: 1033, startPoint y: 67, endPoint x: 897, endPoint y: 79, distance: 136.5
click at [1033, 68] on div "AML Data Collector Acciones" at bounding box center [899, 58] width 337 height 27
click at [778, 83] on div "HAS_CVU" at bounding box center [797, 91] width 39 height 17
click at [1038, 58] on span "Acciones" at bounding box center [1032, 59] width 33 height 18
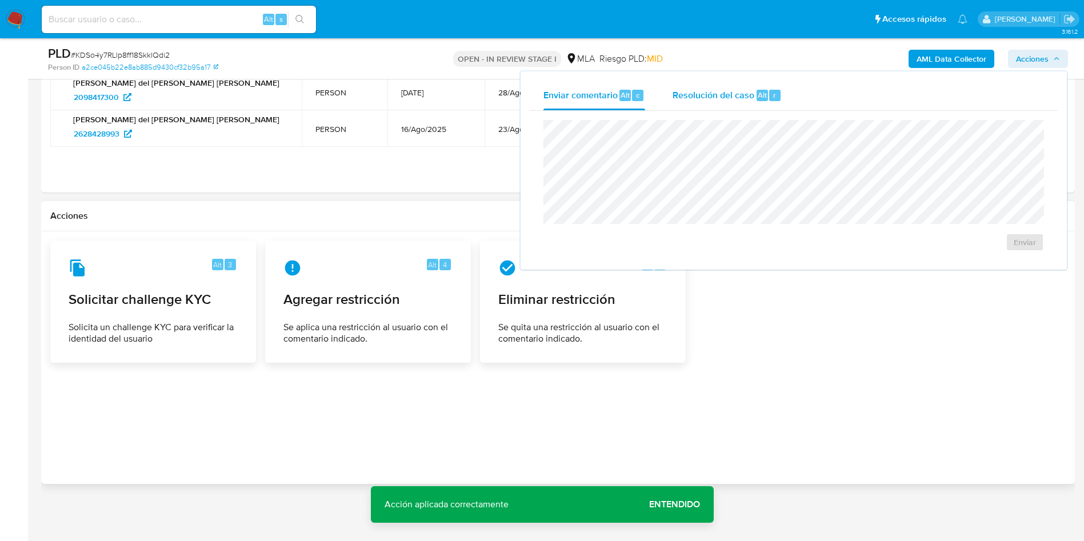
click at [747, 91] on span "Resolución del caso" at bounding box center [714, 94] width 82 height 13
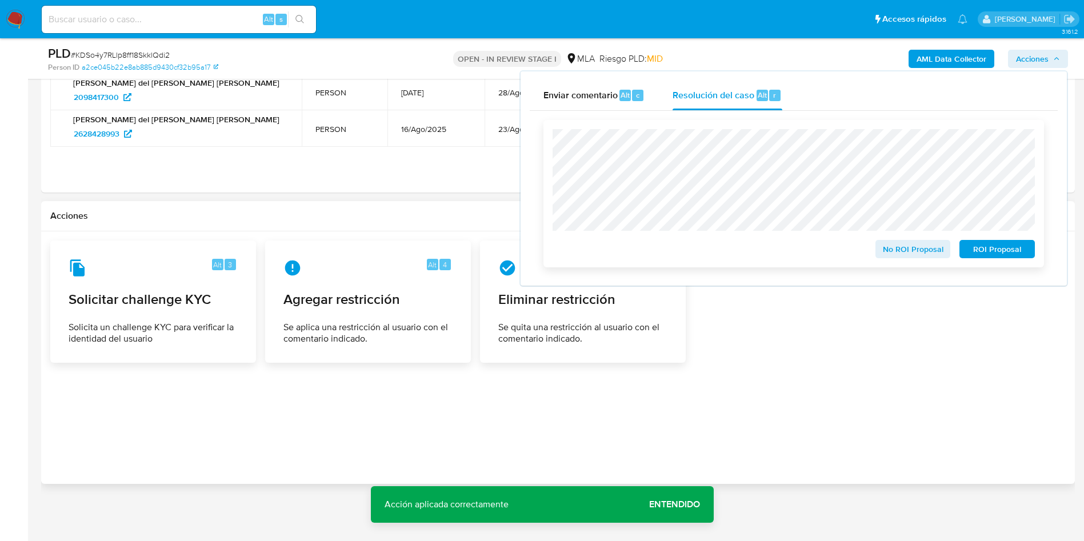
click at [995, 250] on span "ROI Proposal" at bounding box center [996, 249] width 59 height 16
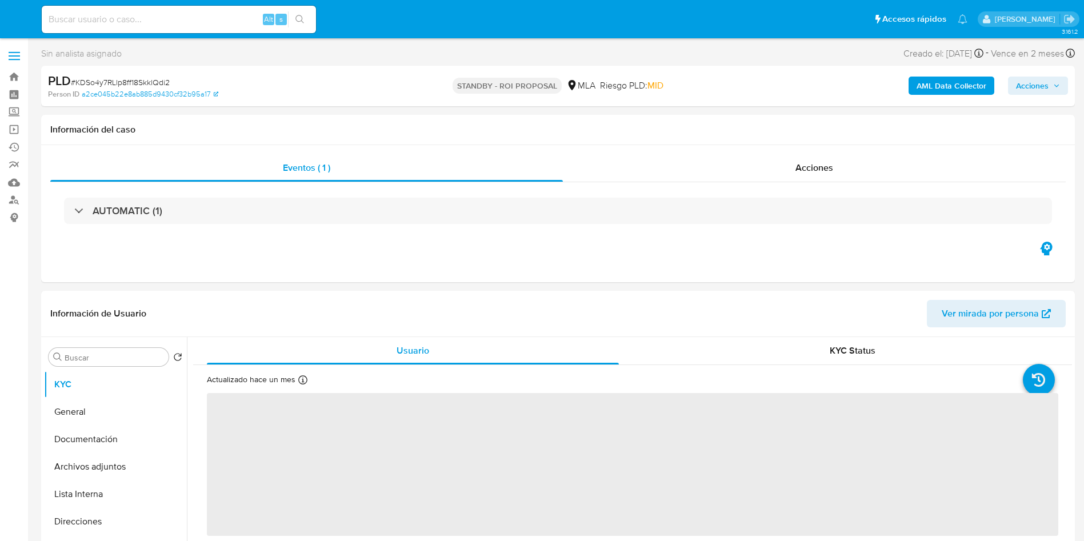
select select "10"
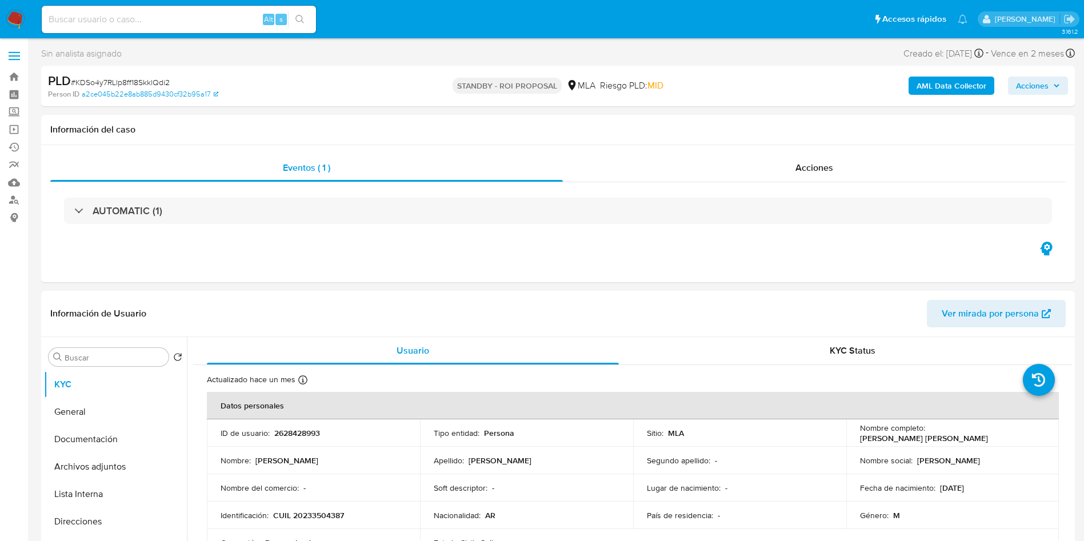
click at [169, 15] on input at bounding box center [179, 19] width 274 height 15
paste input "qfJG2nV5waNhu1YoTU7KYbxW"
type input "qfJG2nV5waNhu1YoTU7KYbxW"
click at [296, 10] on div "qfJG2nV5waNhu1YoTU7KYbxW Alt s" at bounding box center [179, 19] width 274 height 27
click at [296, 18] on icon "search-icon" at bounding box center [299, 19] width 9 height 9
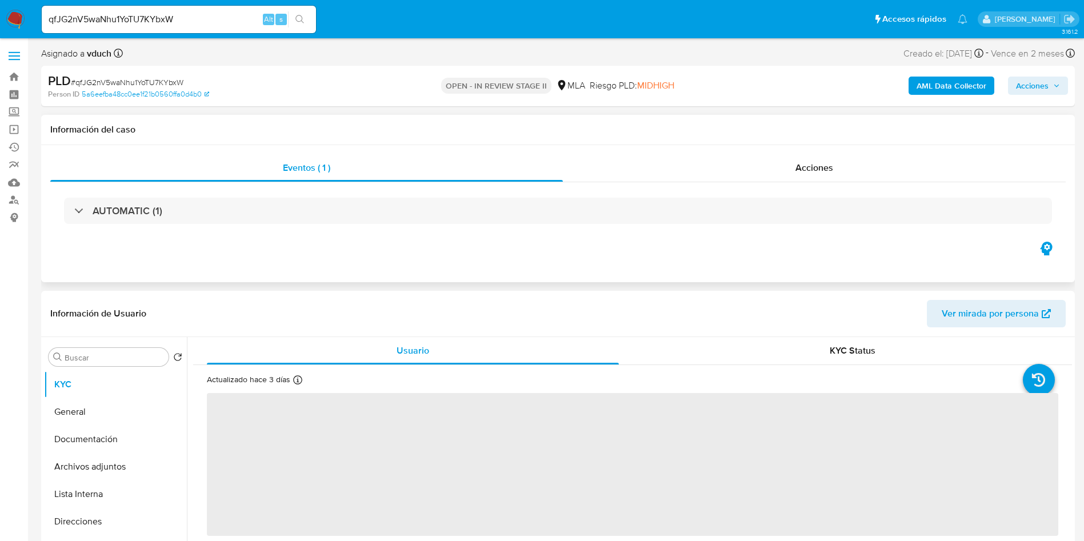
select select "10"
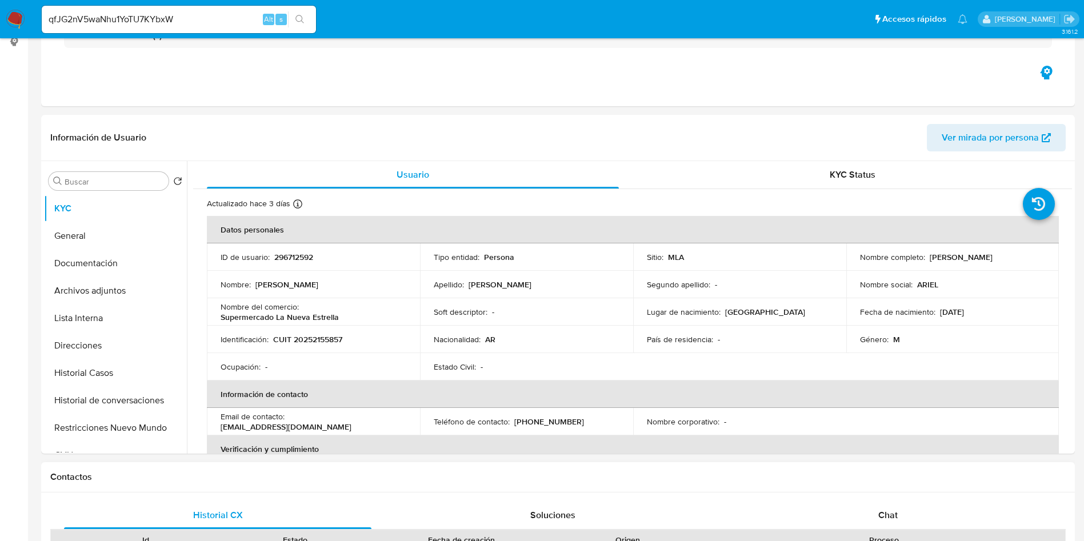
scroll to position [429, 0]
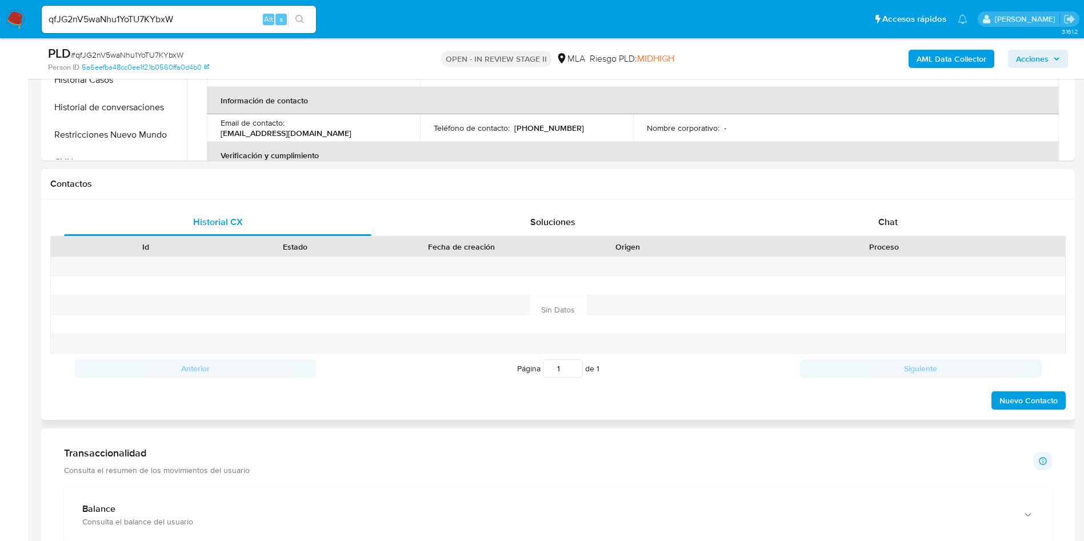
click at [923, 205] on div "Historial CX Soluciones Chat Id Estado Fecha de creación Origen Proceso Anterio…" at bounding box center [558, 309] width 1034 height 221
click at [910, 217] on div "Chat" at bounding box center [887, 222] width 307 height 27
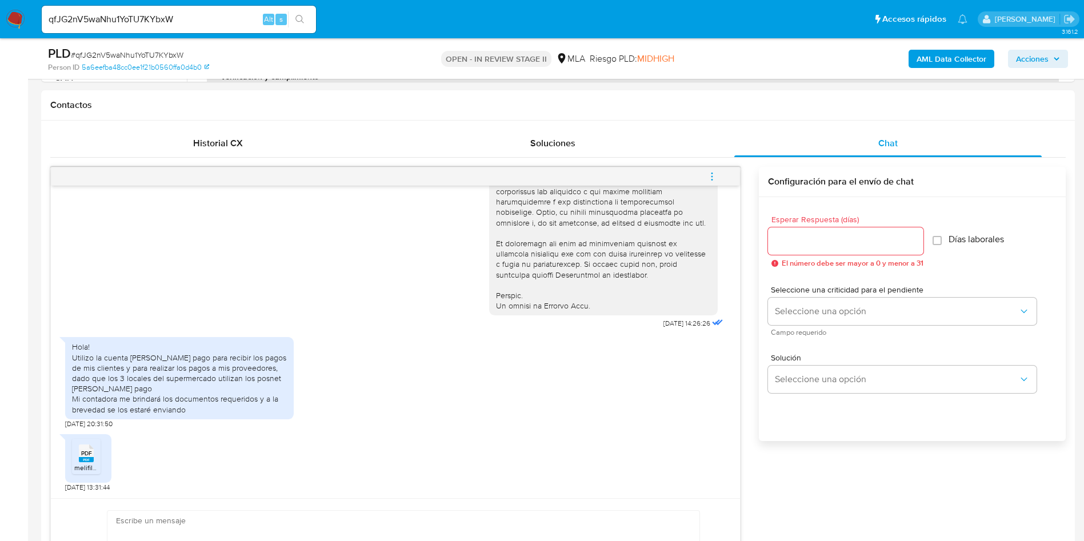
scroll to position [514, 0]
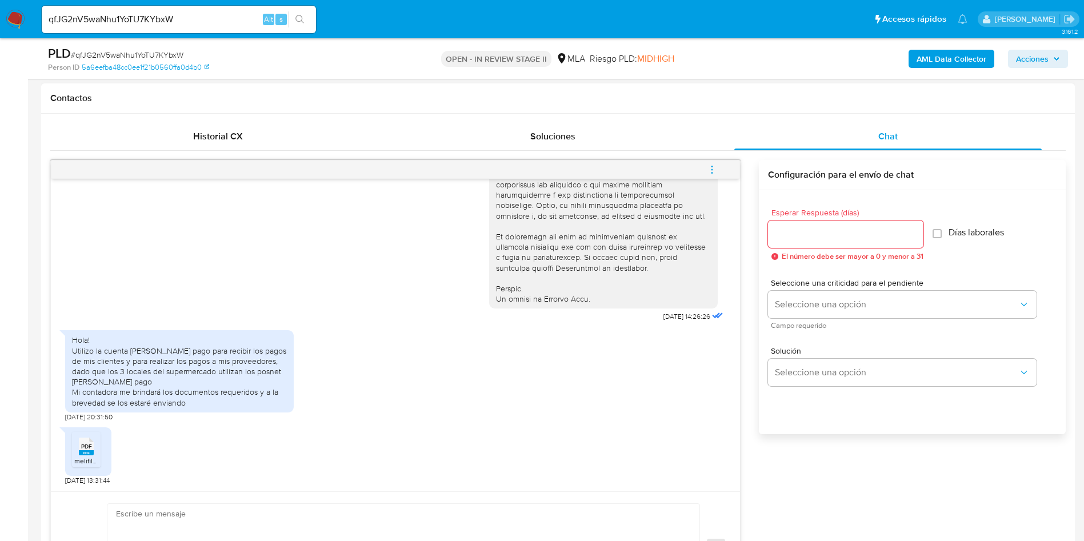
click at [91, 450] on span "PDF" at bounding box center [86, 446] width 11 height 7
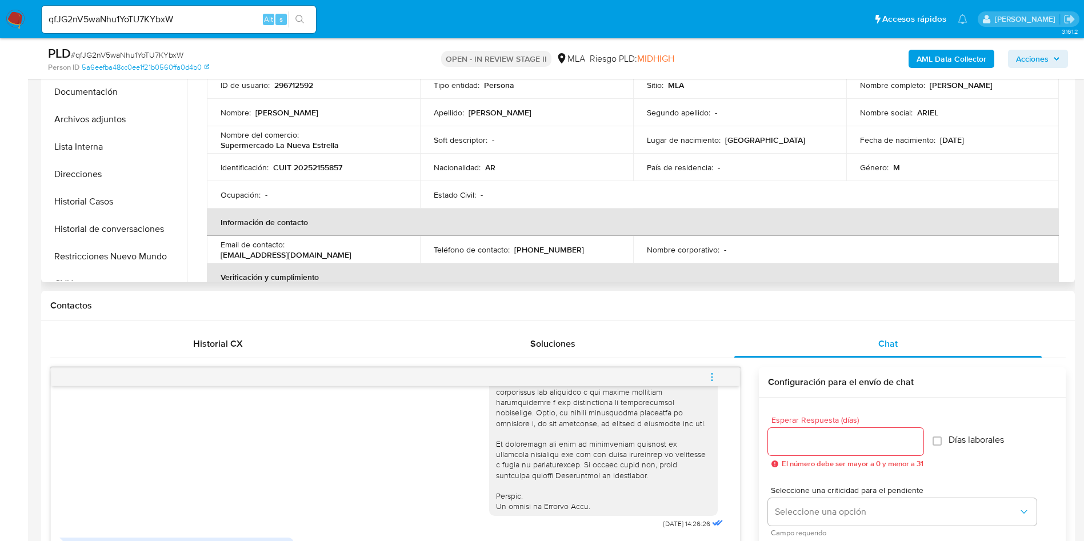
scroll to position [257, 0]
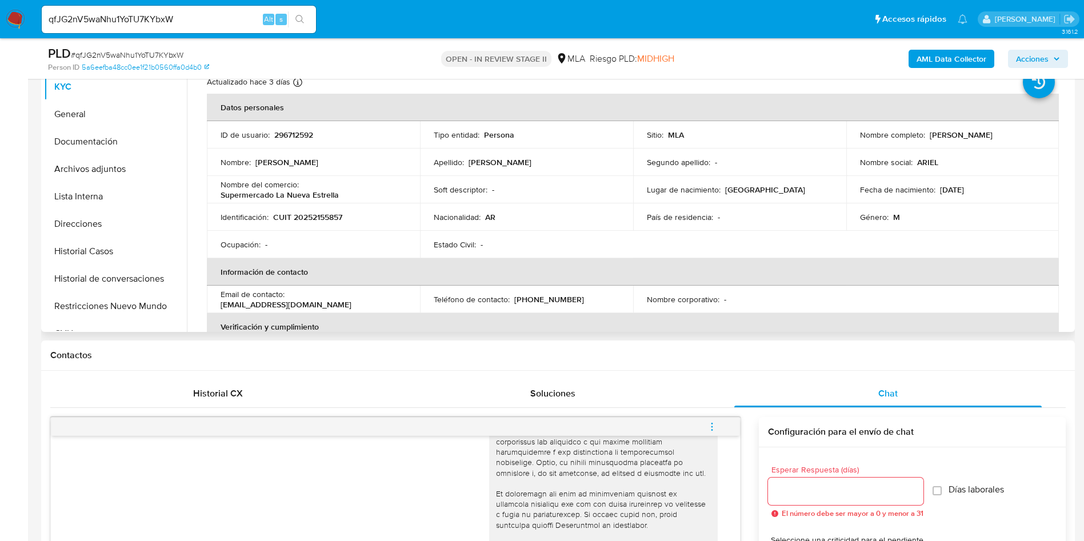
click at [295, 131] on p "296712592" at bounding box center [293, 135] width 39 height 10
click at [294, 130] on p "296712592" at bounding box center [293, 135] width 39 height 10
copy p "296712592"
